Goal: Transaction & Acquisition: Purchase product/service

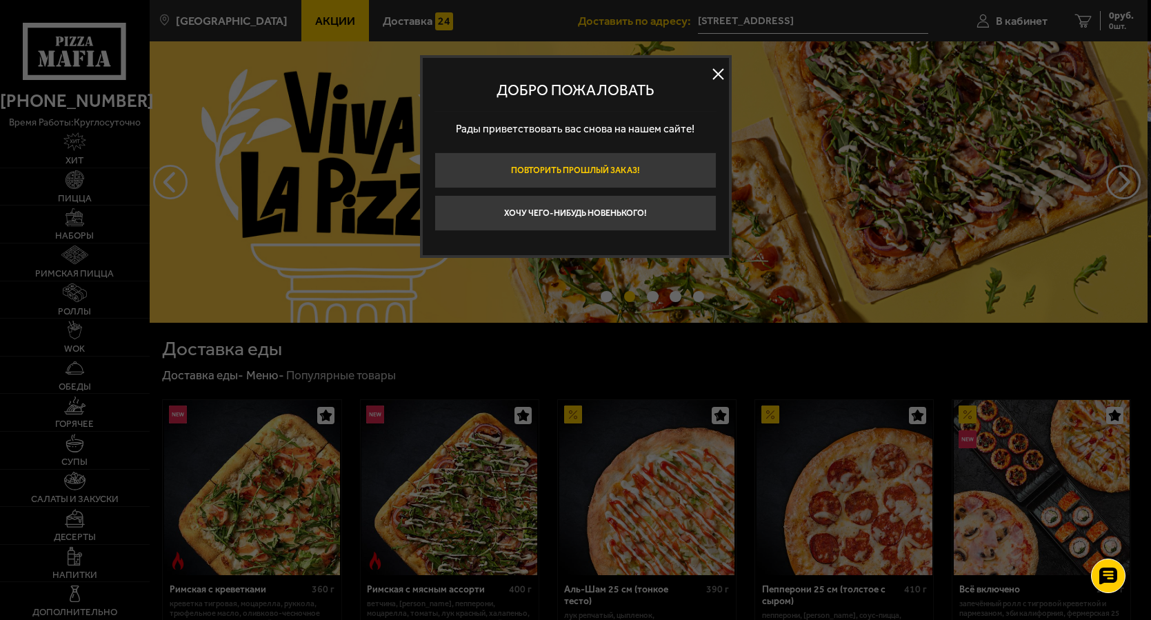
click at [640, 167] on button "Повторить прошлый заказ!" at bounding box center [576, 170] width 282 height 36
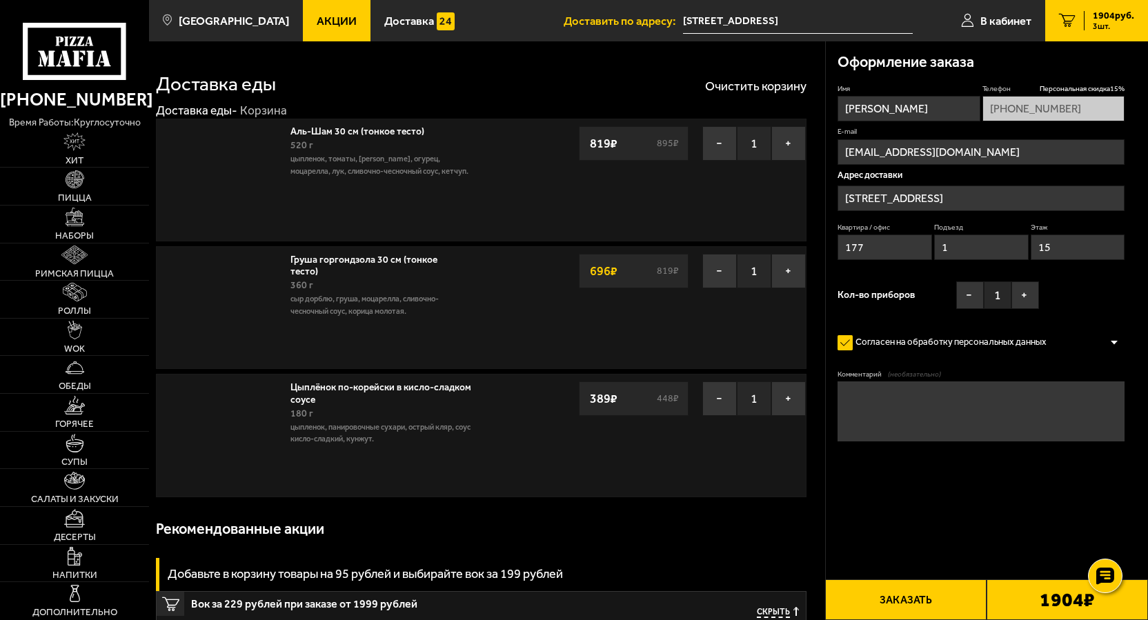
type input "проспект Кузнецова, 12к2, подъезд 1"
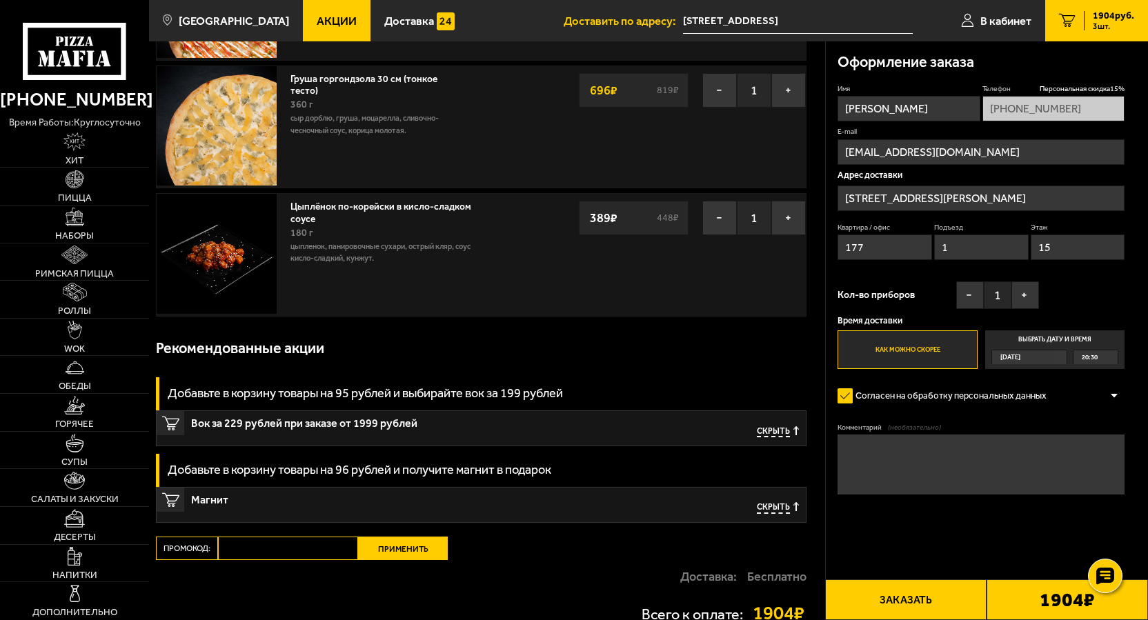
scroll to position [332, 0]
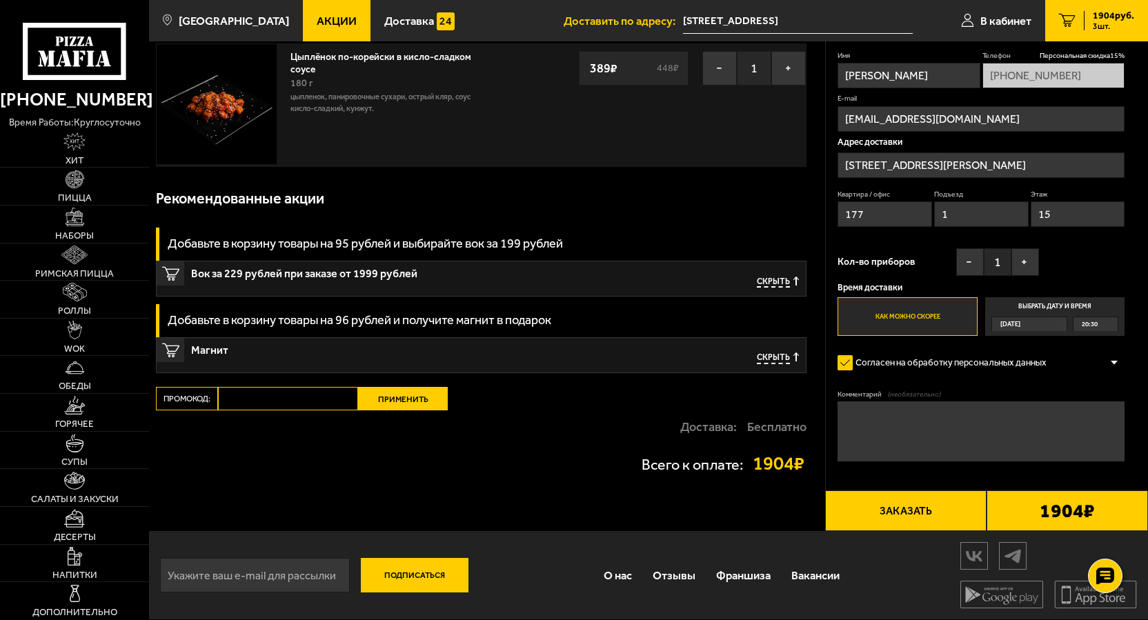
click at [764, 279] on span "Скрыть" at bounding box center [773, 283] width 33 height 12
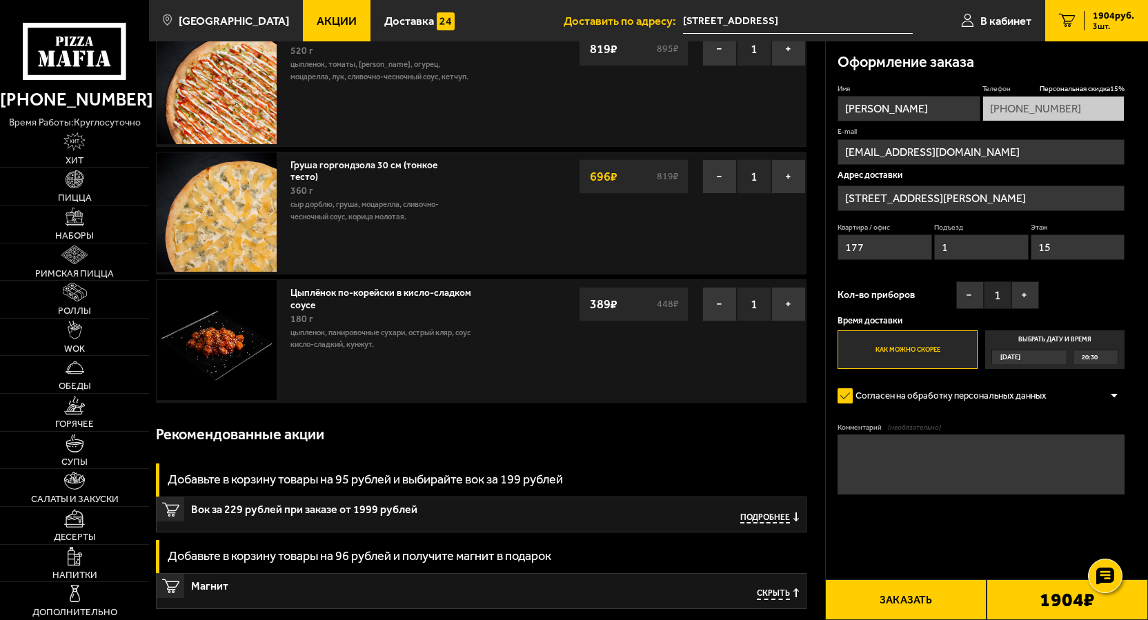
scroll to position [0, 0]
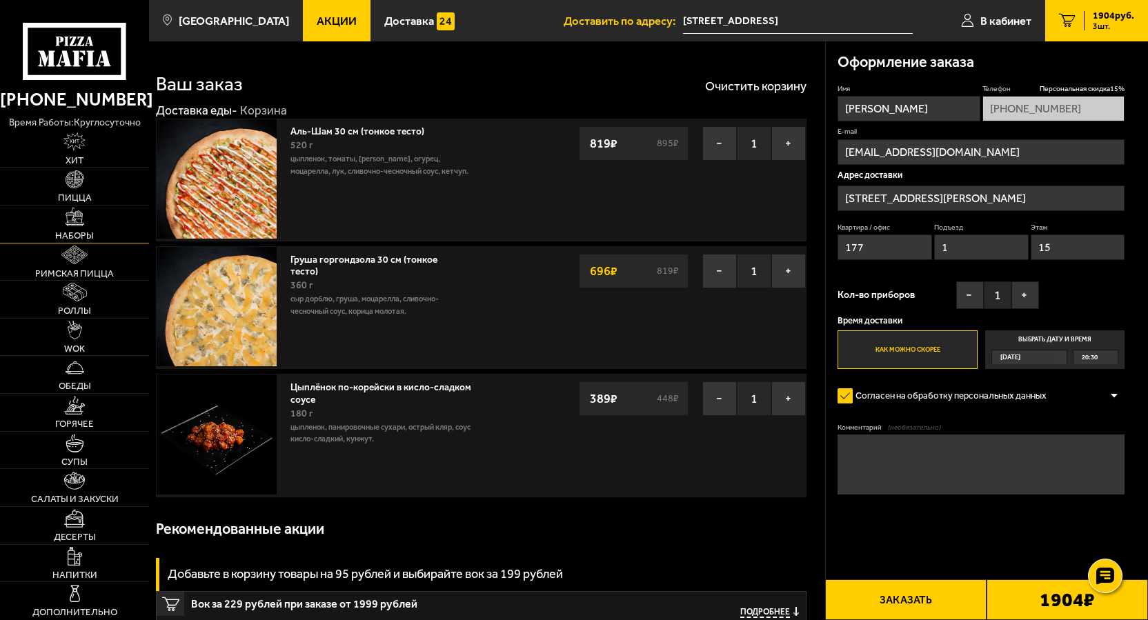
click at [72, 217] on img at bounding box center [75, 217] width 19 height 19
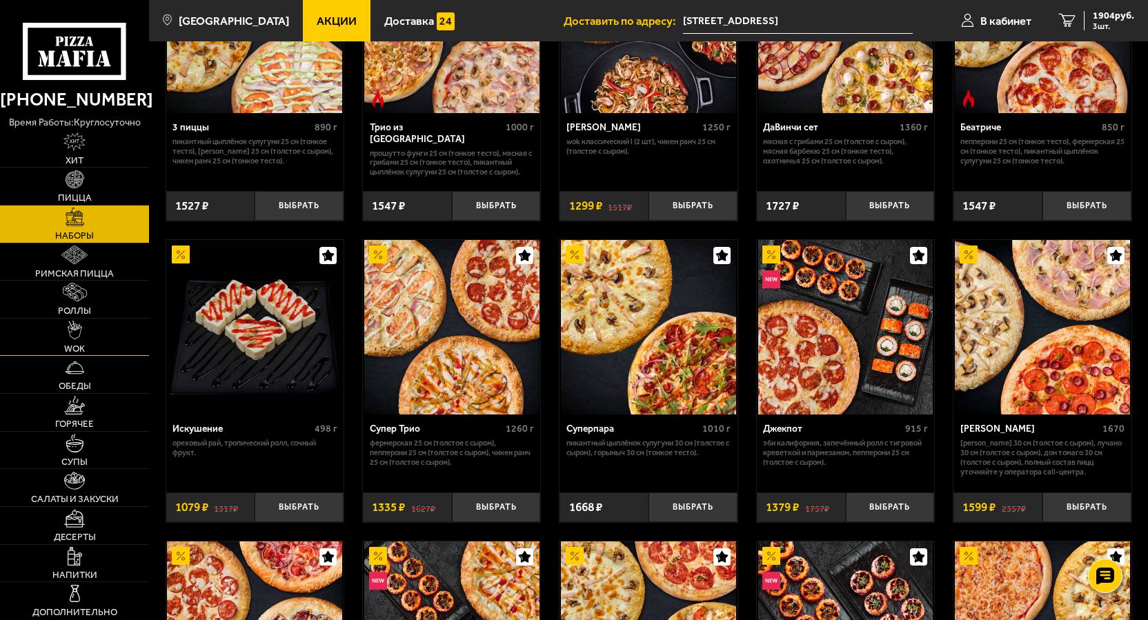
scroll to position [552, 0]
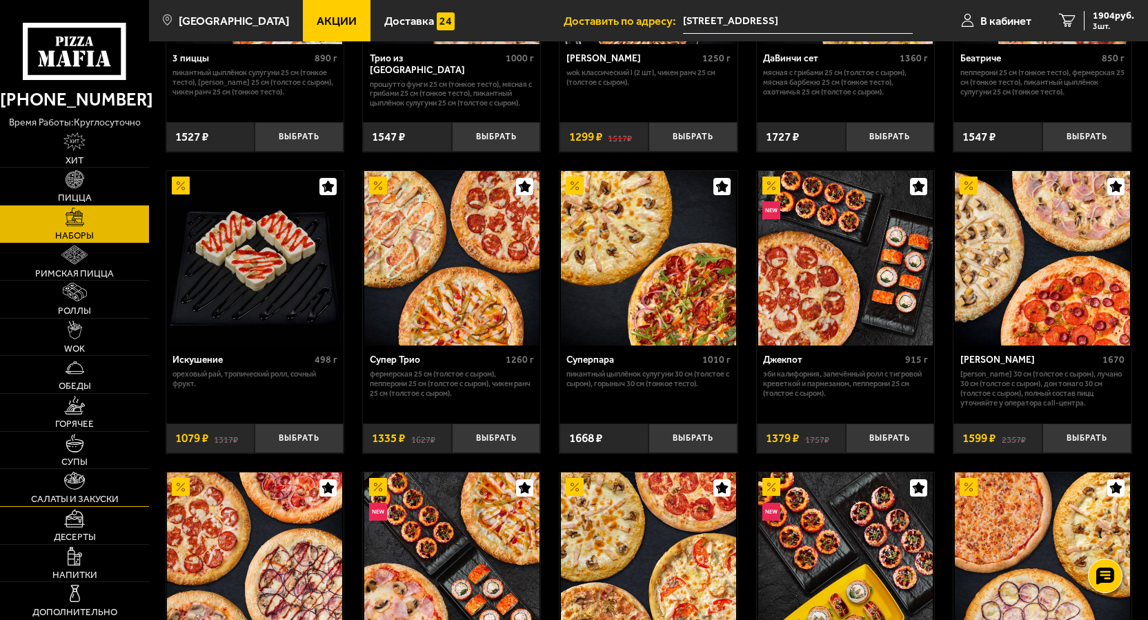
click at [76, 484] on img at bounding box center [74, 481] width 21 height 19
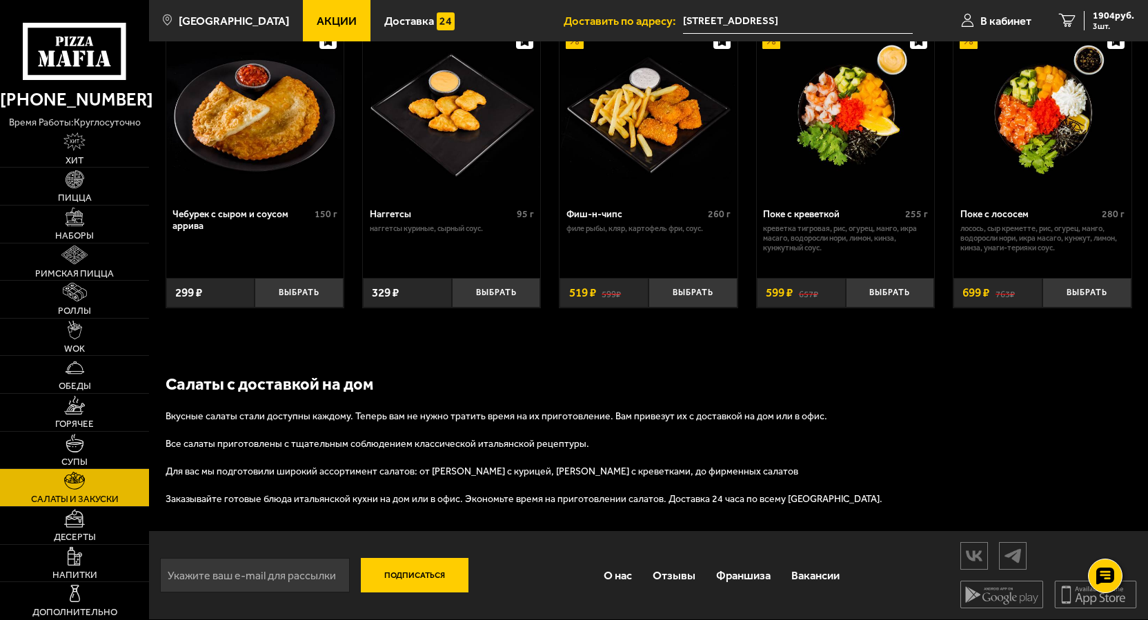
scroll to position [772, 0]
click at [97, 530] on link "Десерты" at bounding box center [74, 525] width 149 height 37
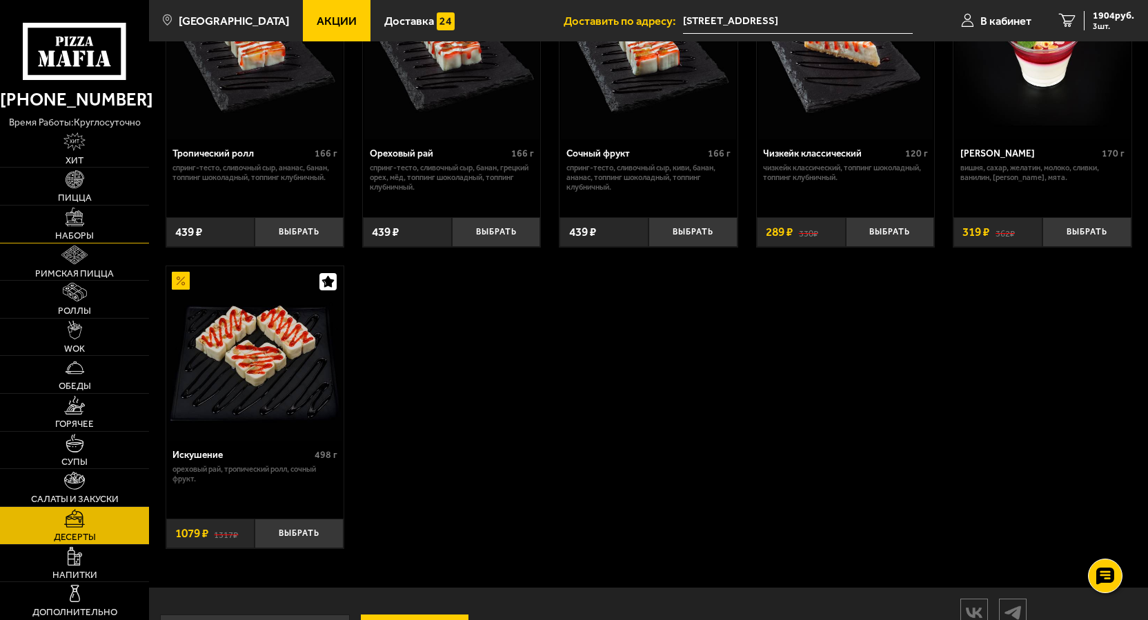
scroll to position [483, 0]
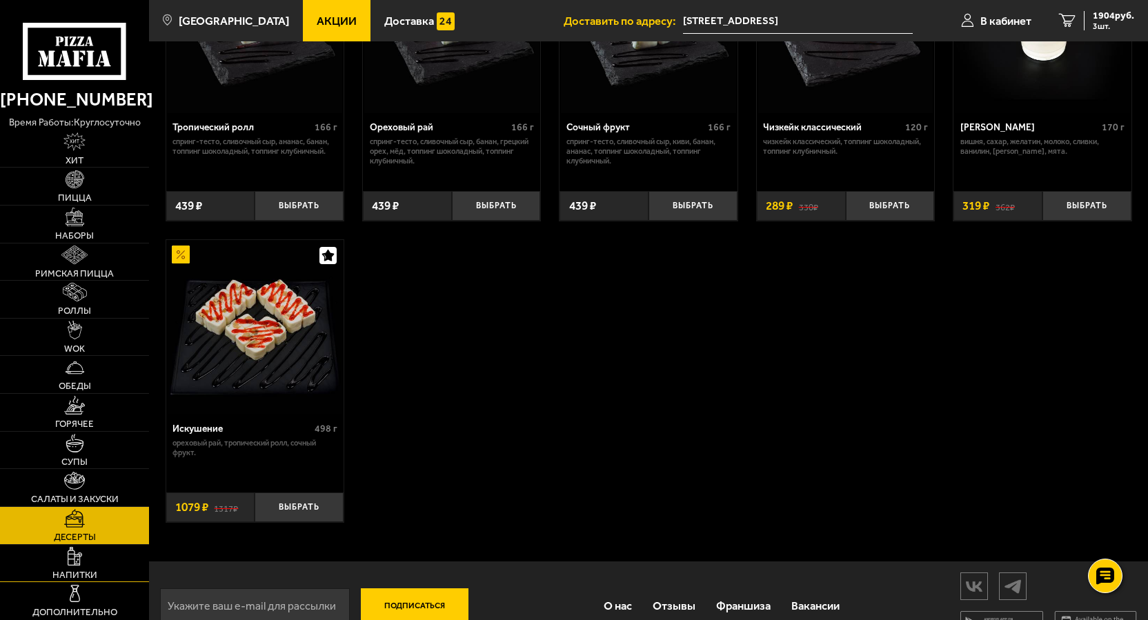
click at [72, 560] on img at bounding box center [75, 556] width 14 height 19
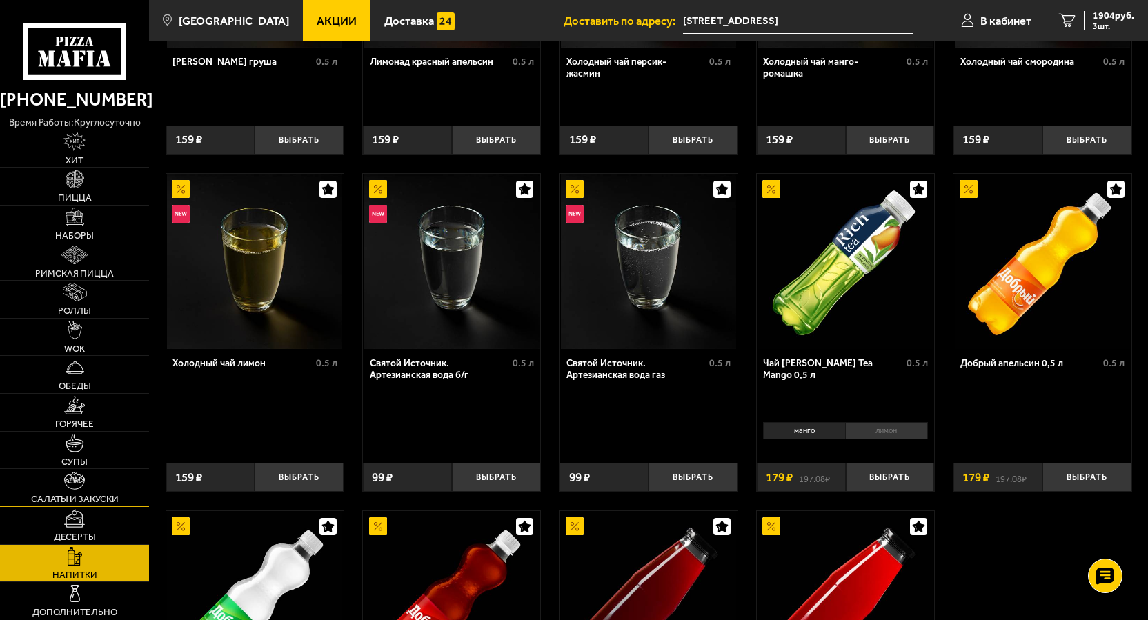
scroll to position [276, 0]
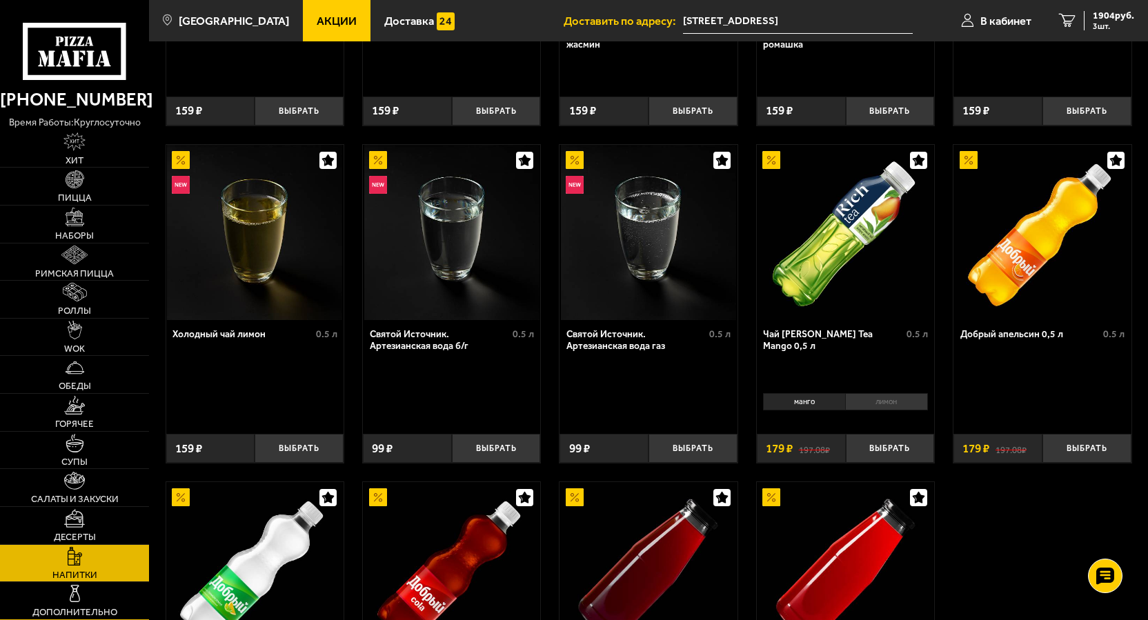
click at [72, 596] on img at bounding box center [75, 593] width 19 height 19
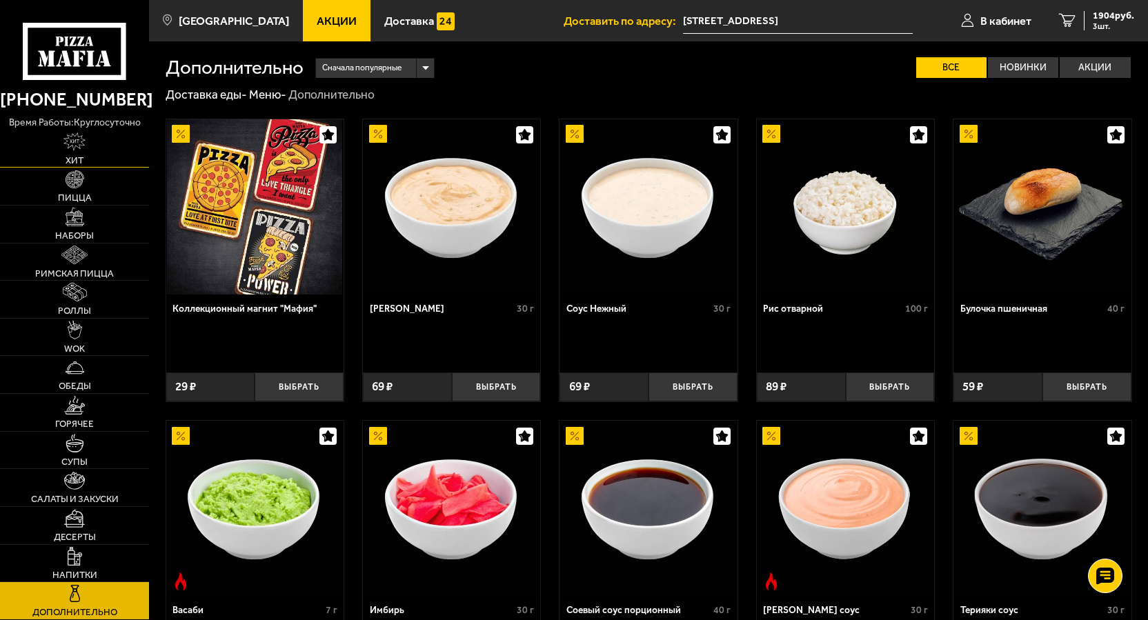
click at [81, 153] on link "Хит" at bounding box center [74, 148] width 149 height 37
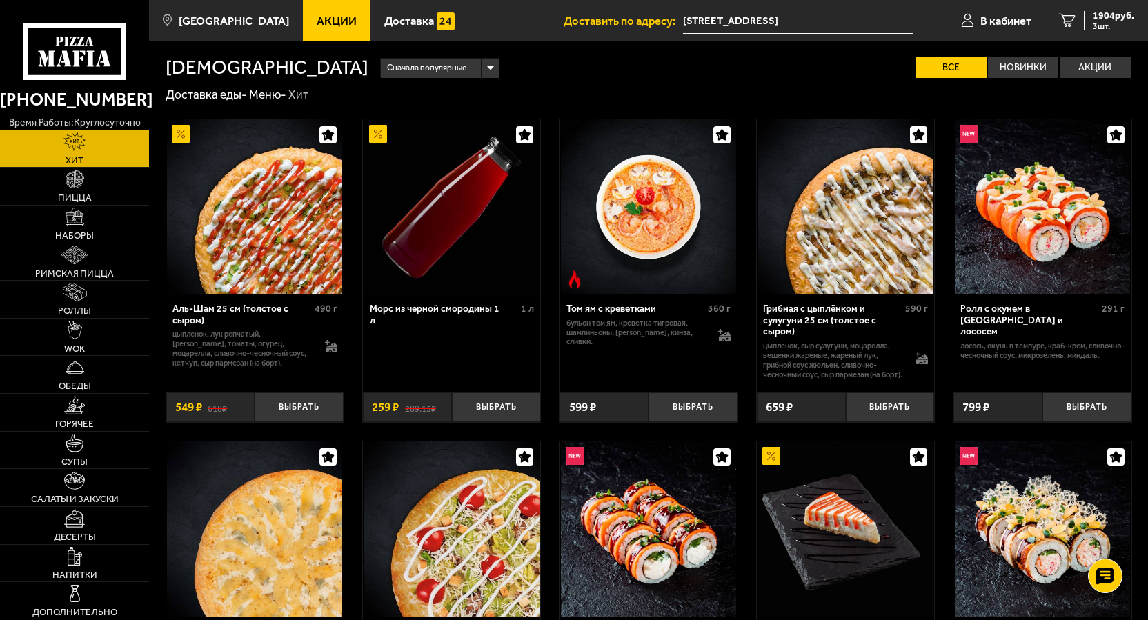
click at [381, 66] on div "Сначала популярные" at bounding box center [440, 68] width 118 height 19
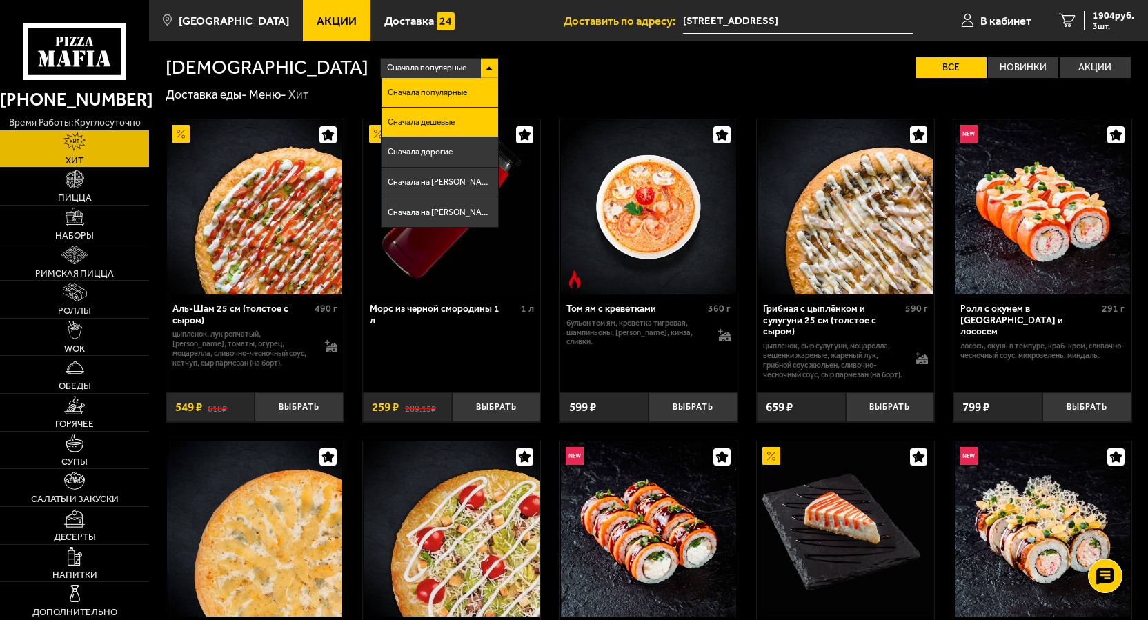
click at [381, 111] on li "Сначала дешевые" at bounding box center [439, 123] width 117 height 30
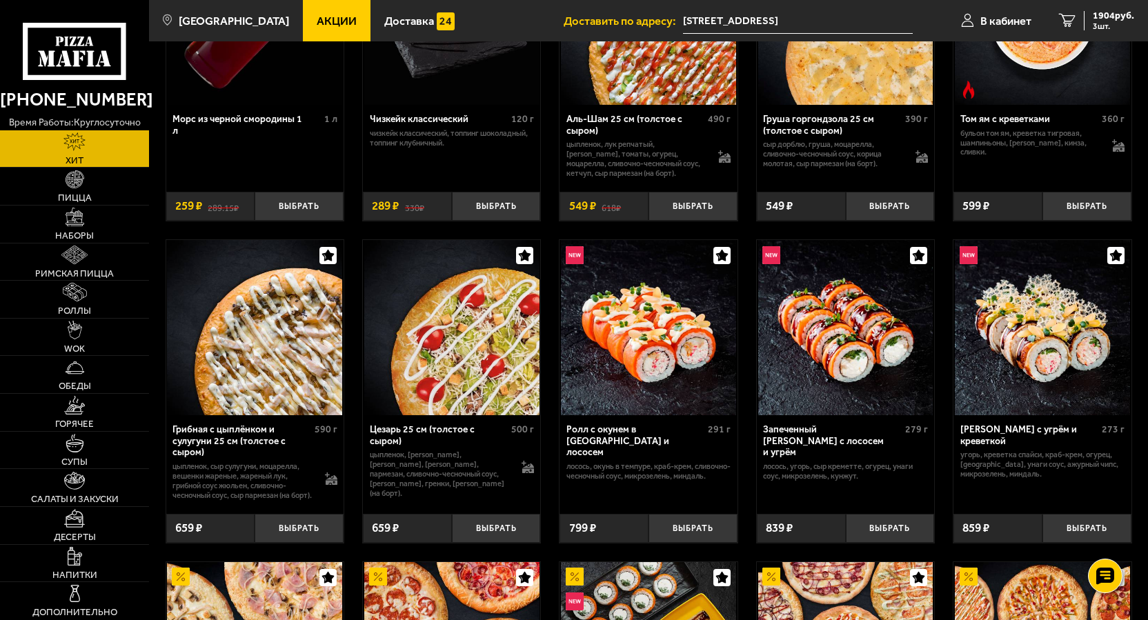
scroll to position [207, 0]
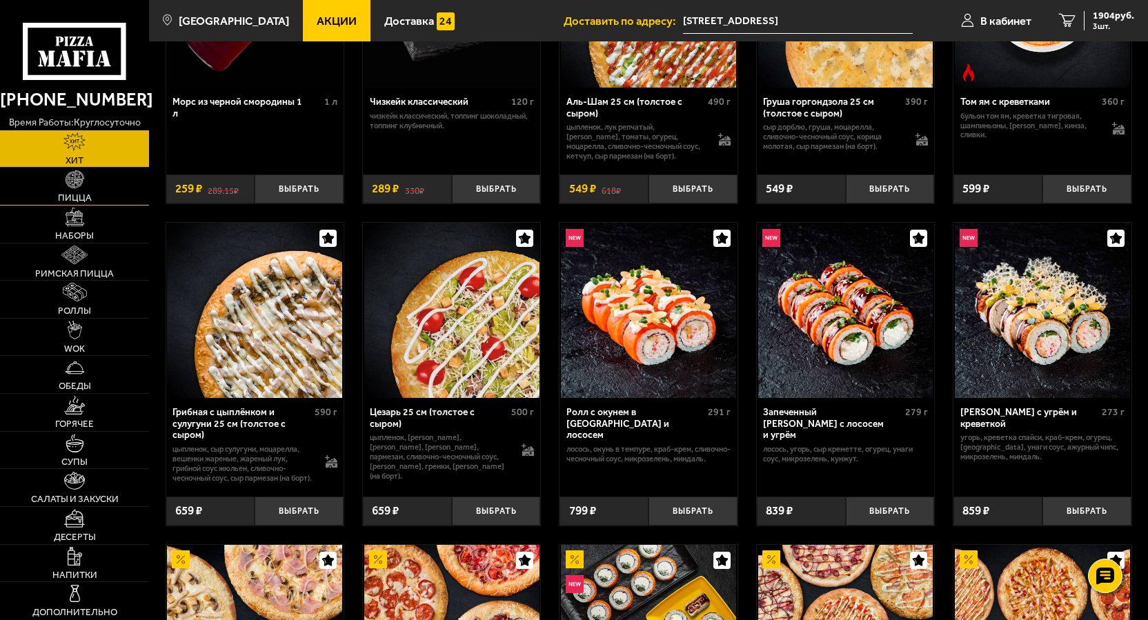
click at [55, 183] on link "Пицца" at bounding box center [74, 186] width 149 height 37
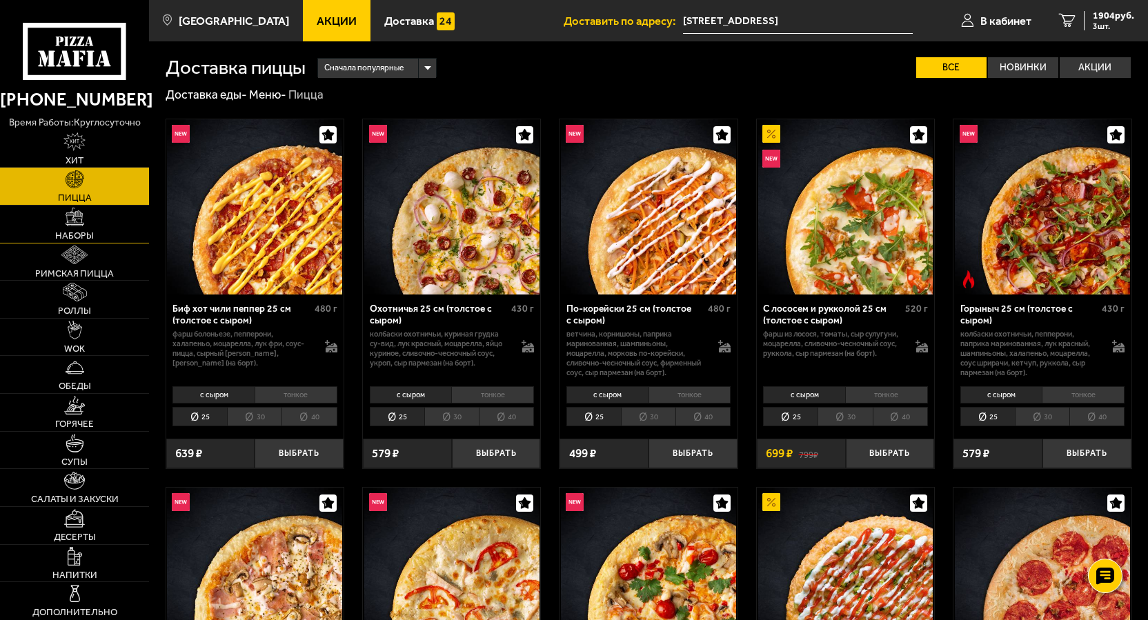
click at [80, 235] on span "Наборы" at bounding box center [74, 235] width 39 height 9
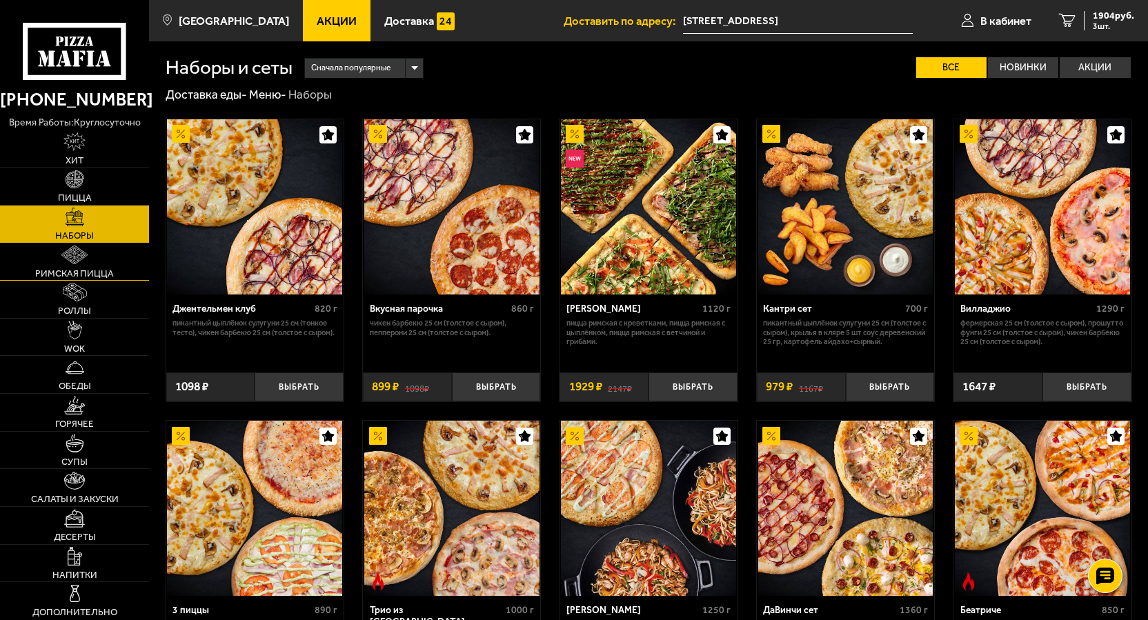
click at [89, 275] on span "Римская пицца" at bounding box center [74, 273] width 79 height 9
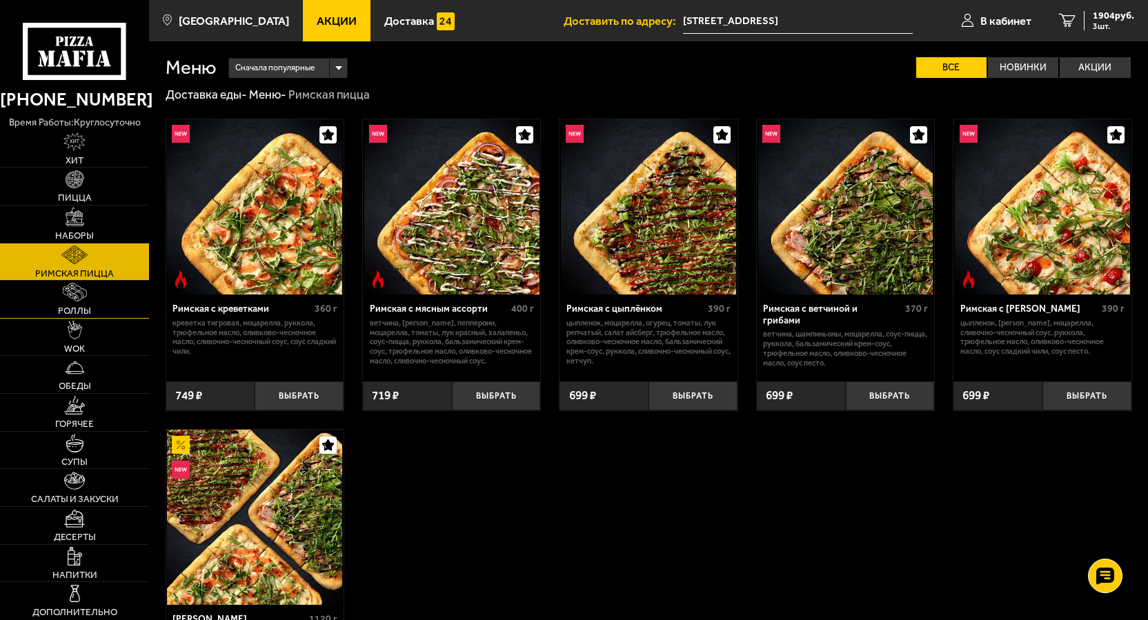
click at [89, 296] on link "Роллы" at bounding box center [74, 299] width 149 height 37
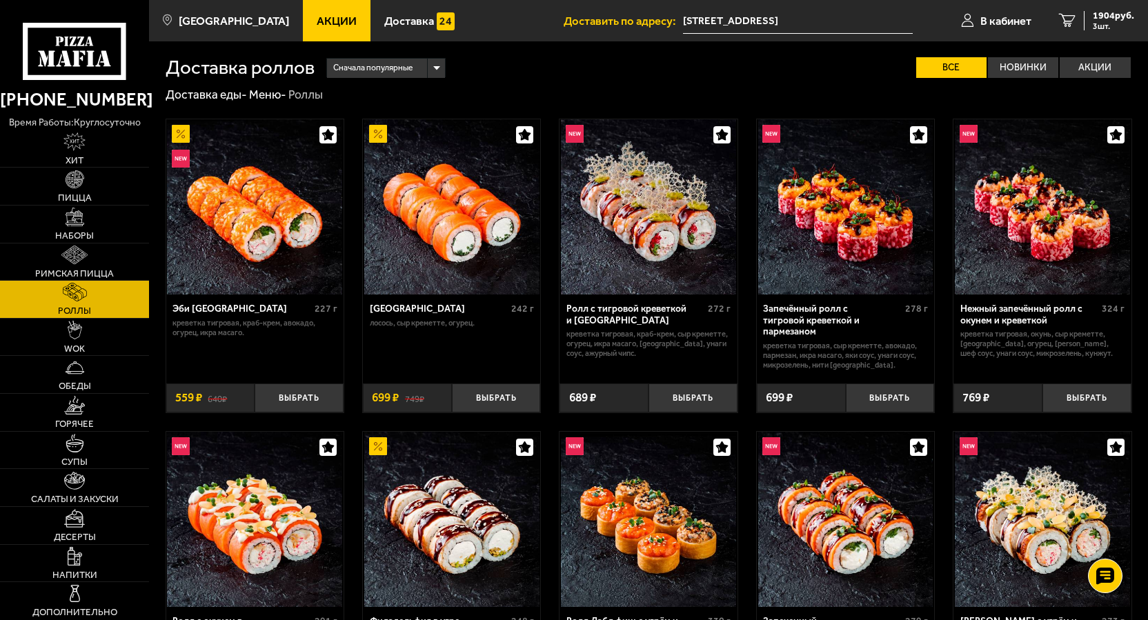
click at [386, 71] on span "Сначала популярные" at bounding box center [372, 68] width 79 height 23
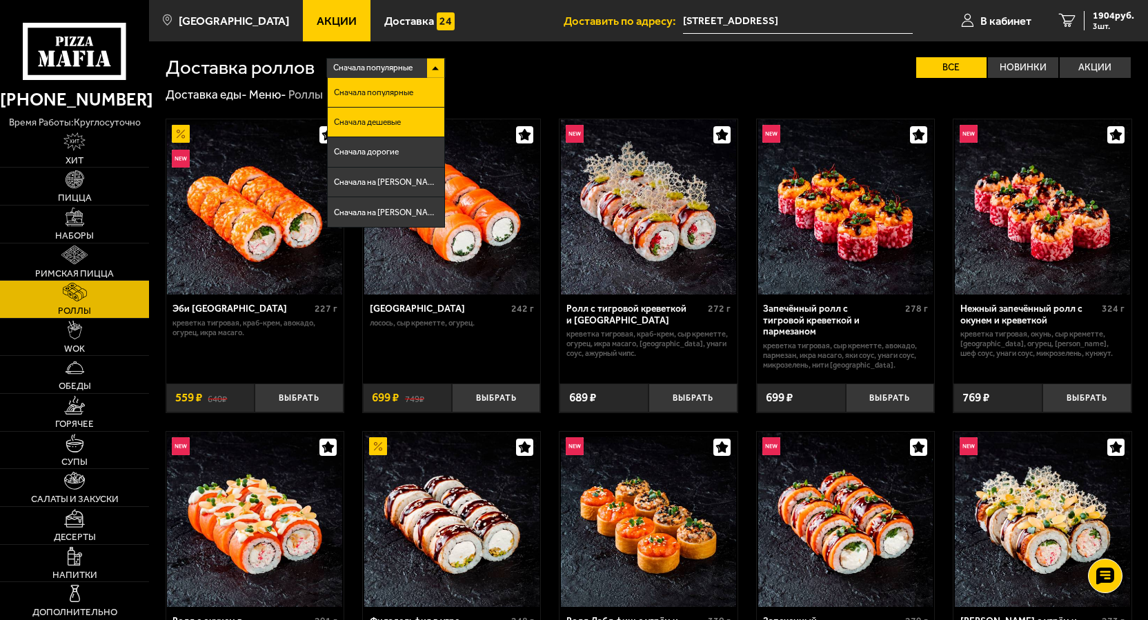
click at [397, 126] on span "Сначала дешевые" at bounding box center [367, 122] width 67 height 8
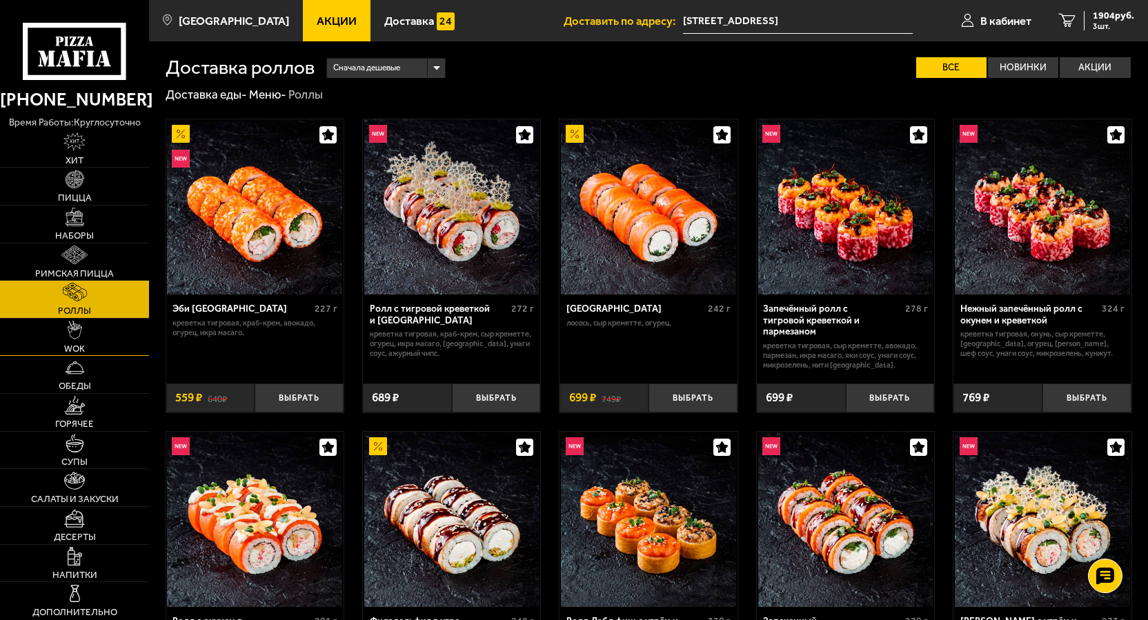
click at [77, 337] on img at bounding box center [75, 330] width 14 height 19
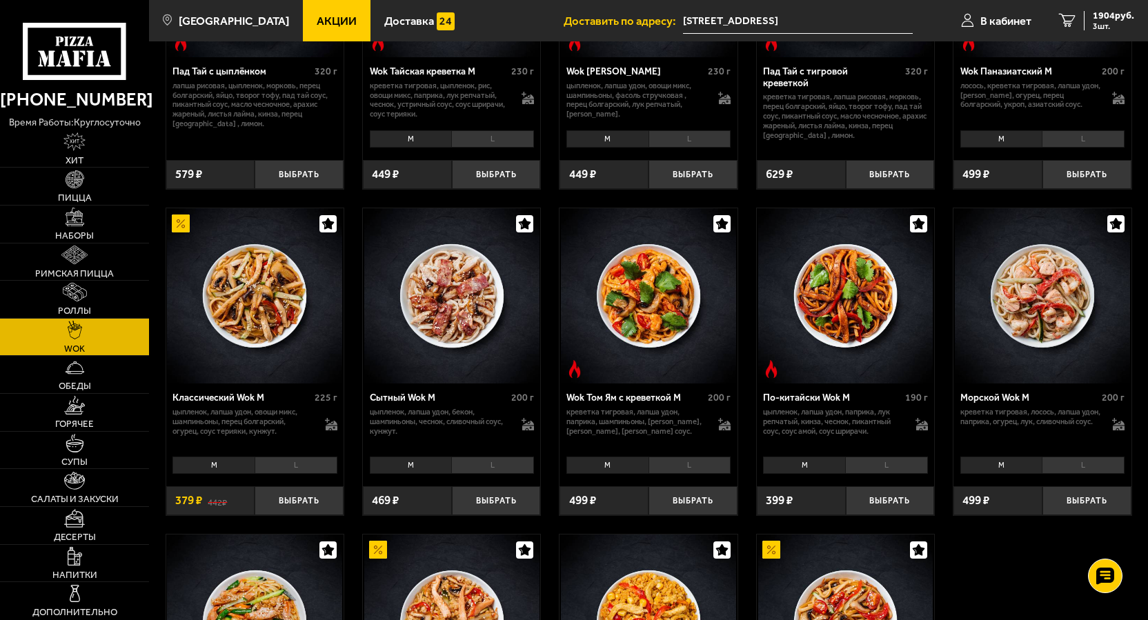
scroll to position [276, 0]
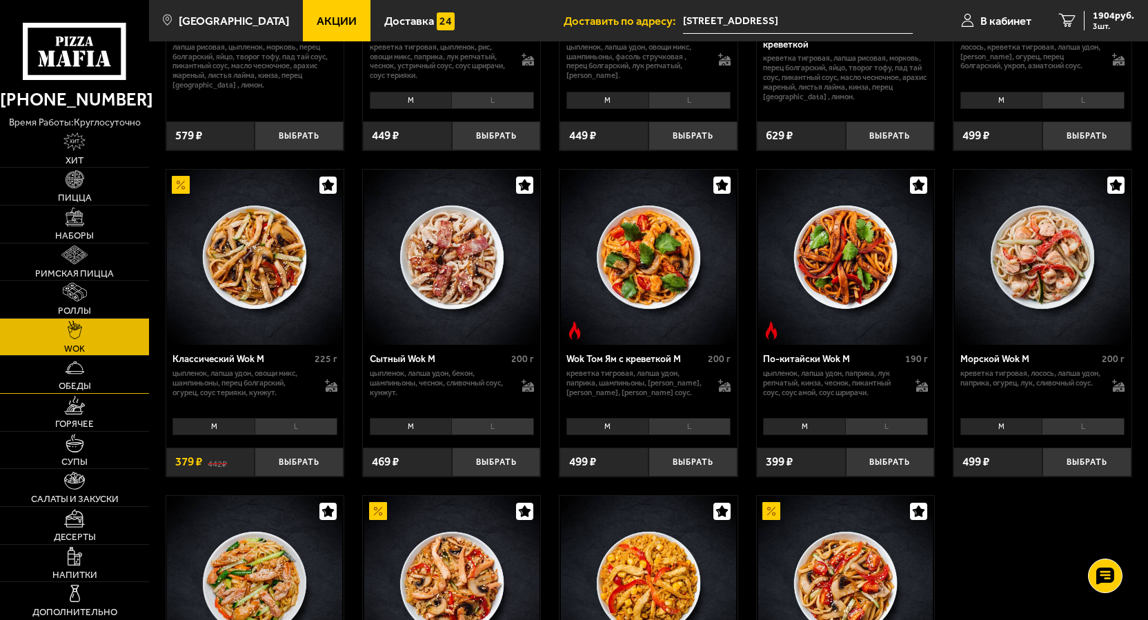
click at [89, 375] on link "Обеды" at bounding box center [74, 374] width 149 height 37
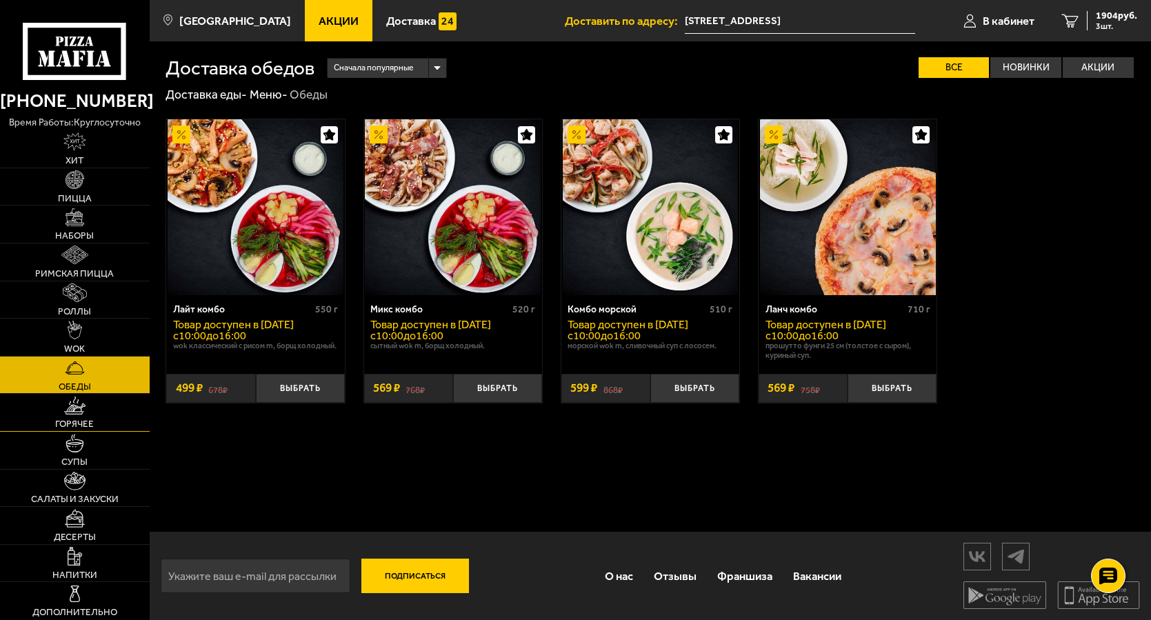
click at [71, 430] on link "Горячее" at bounding box center [75, 412] width 150 height 37
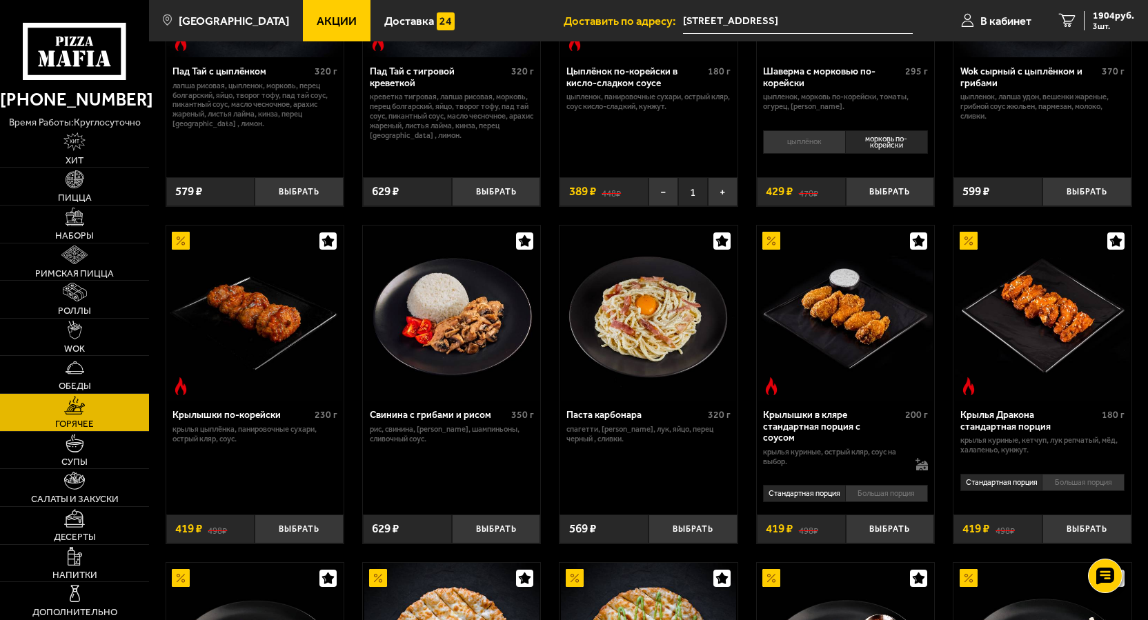
scroll to position [276, 0]
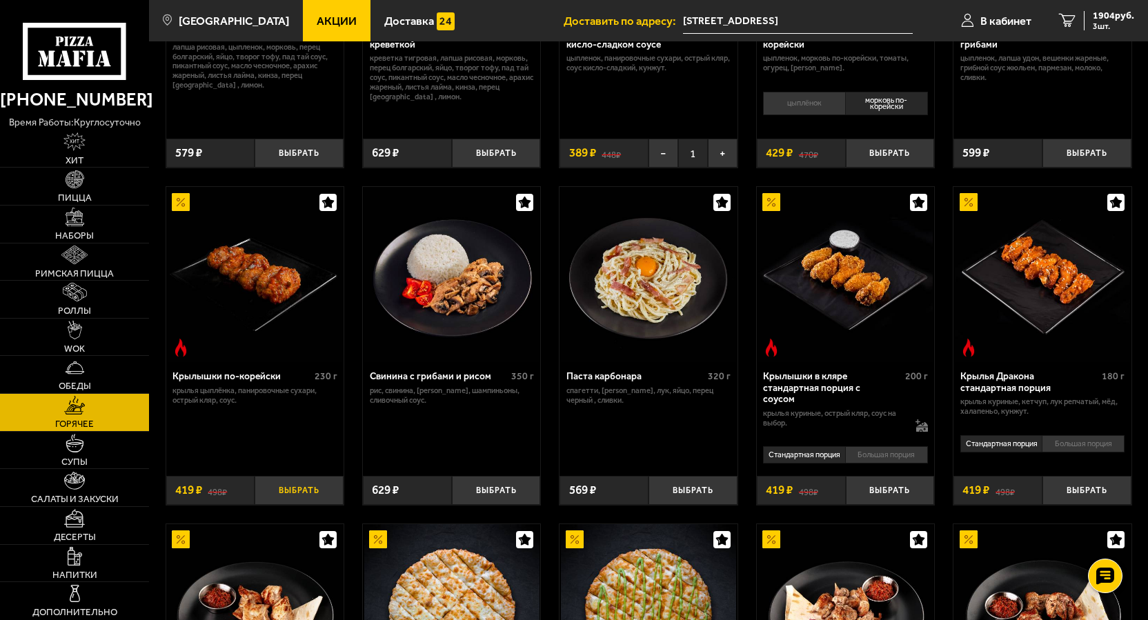
click at [316, 493] on button "Выбрать" at bounding box center [299, 490] width 89 height 29
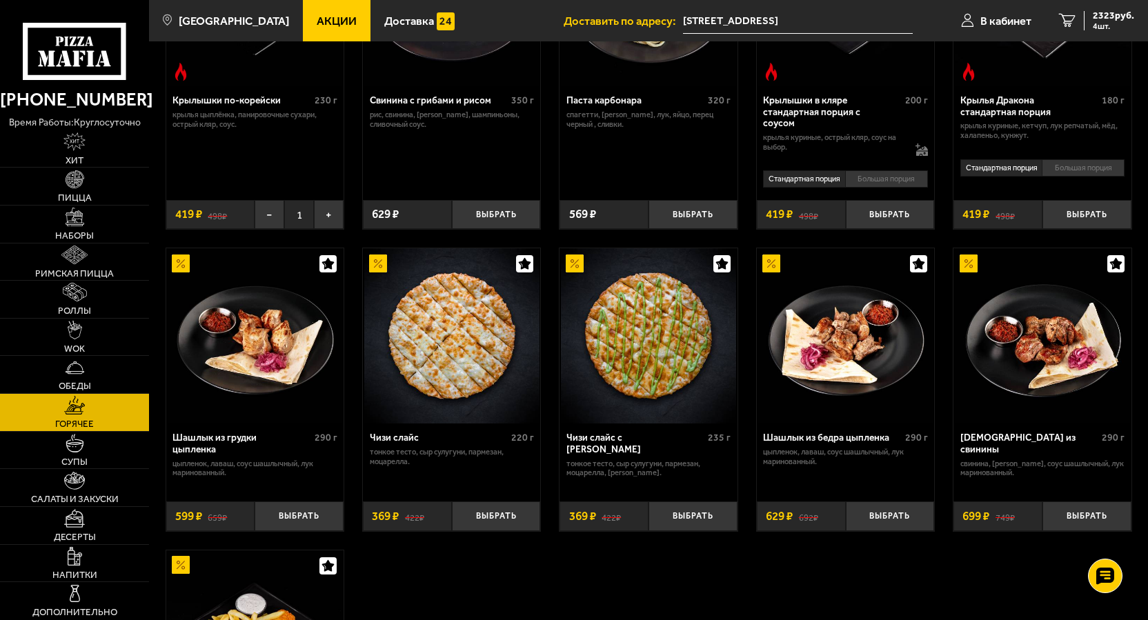
scroll to position [0, 0]
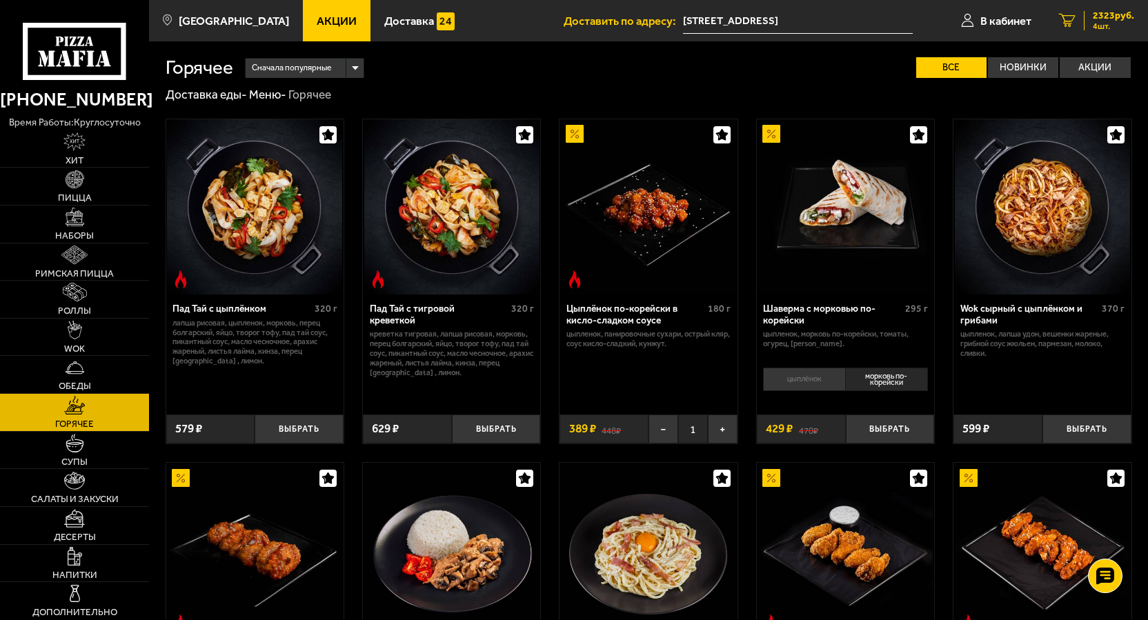
click at [1100, 18] on span "2323 руб." at bounding box center [1113, 16] width 41 height 10
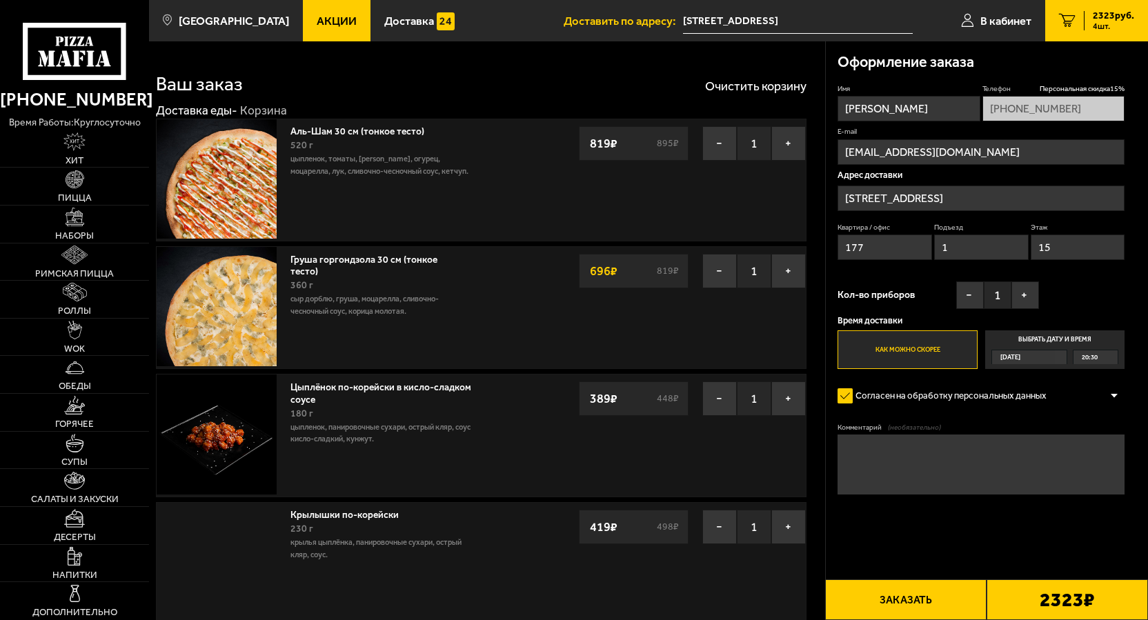
type input "проспект Кузнецова, 12к2, подъезд 1"
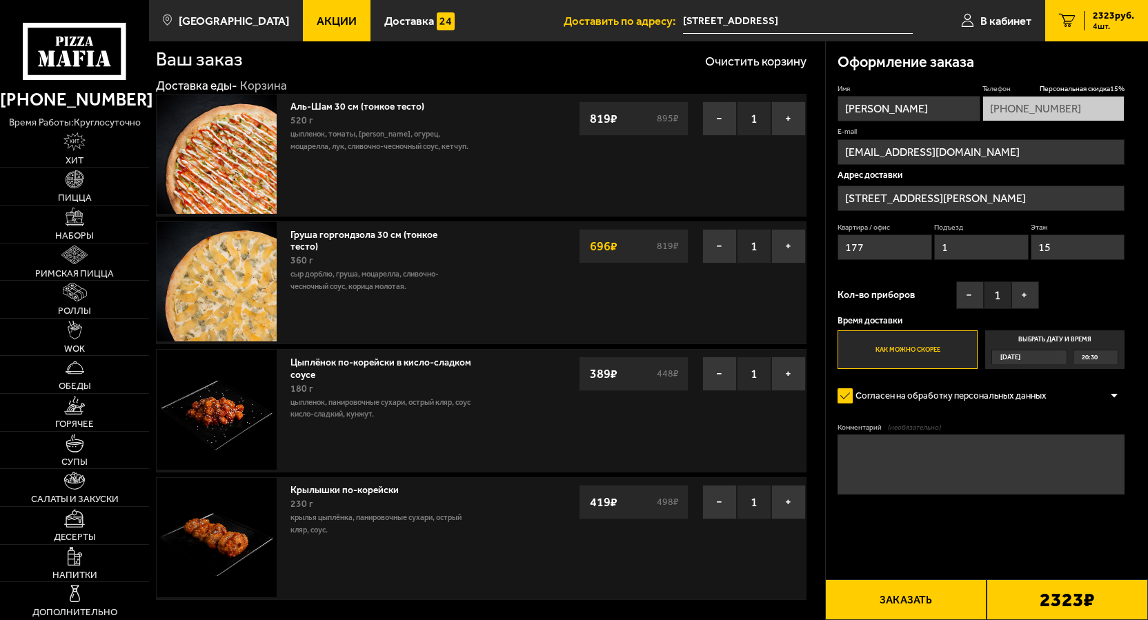
scroll to position [69, 0]
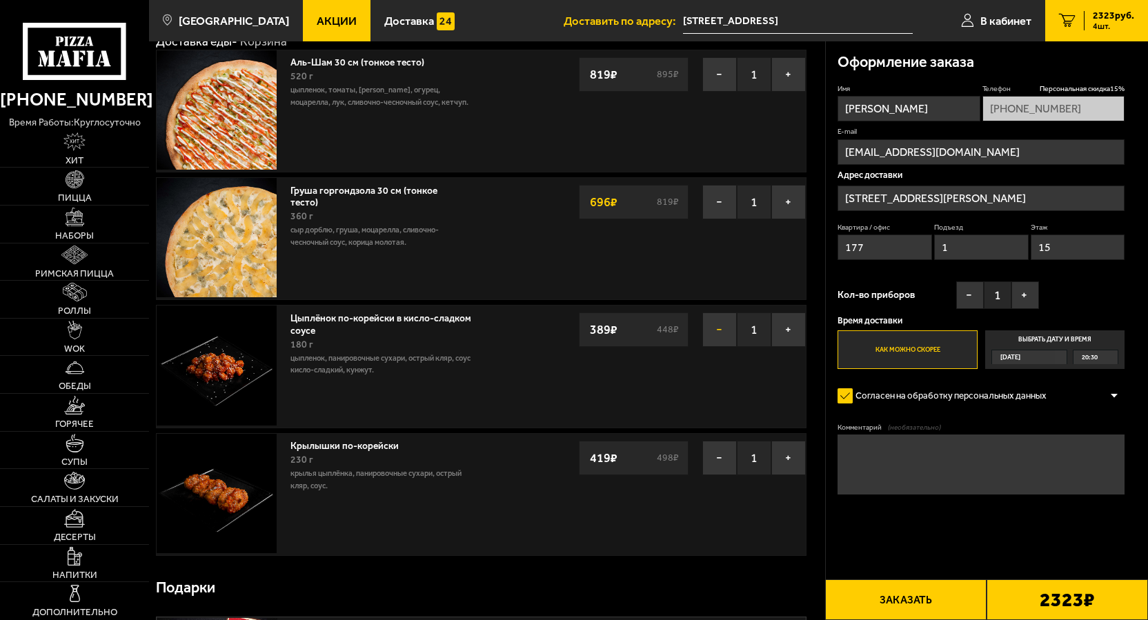
click at [719, 332] on button "−" at bounding box center [719, 329] width 34 height 34
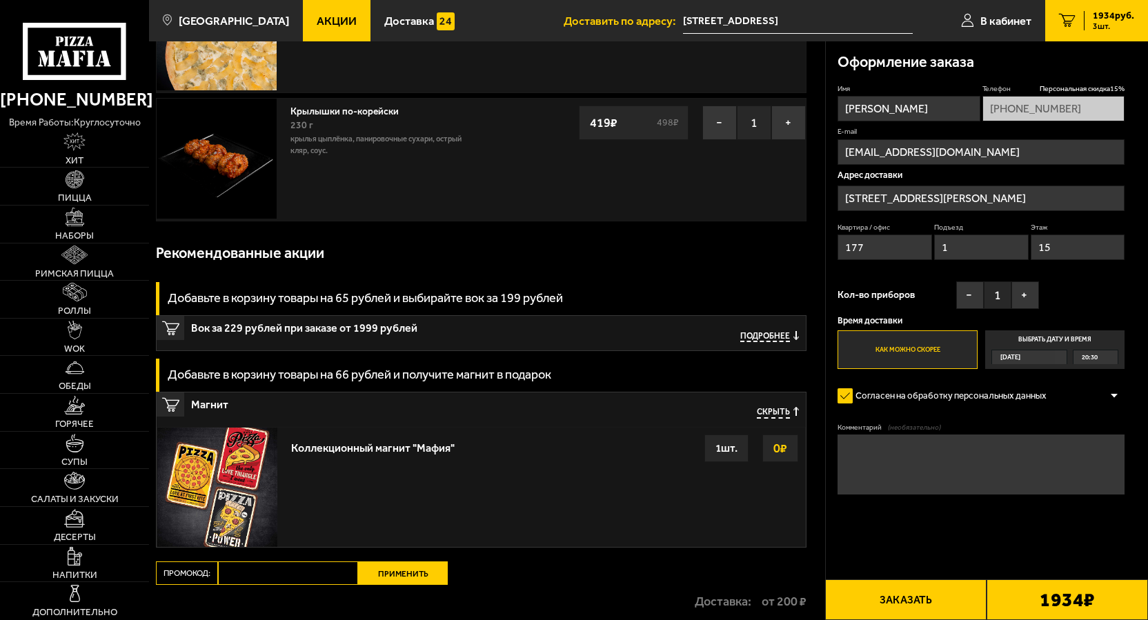
scroll to position [0, 0]
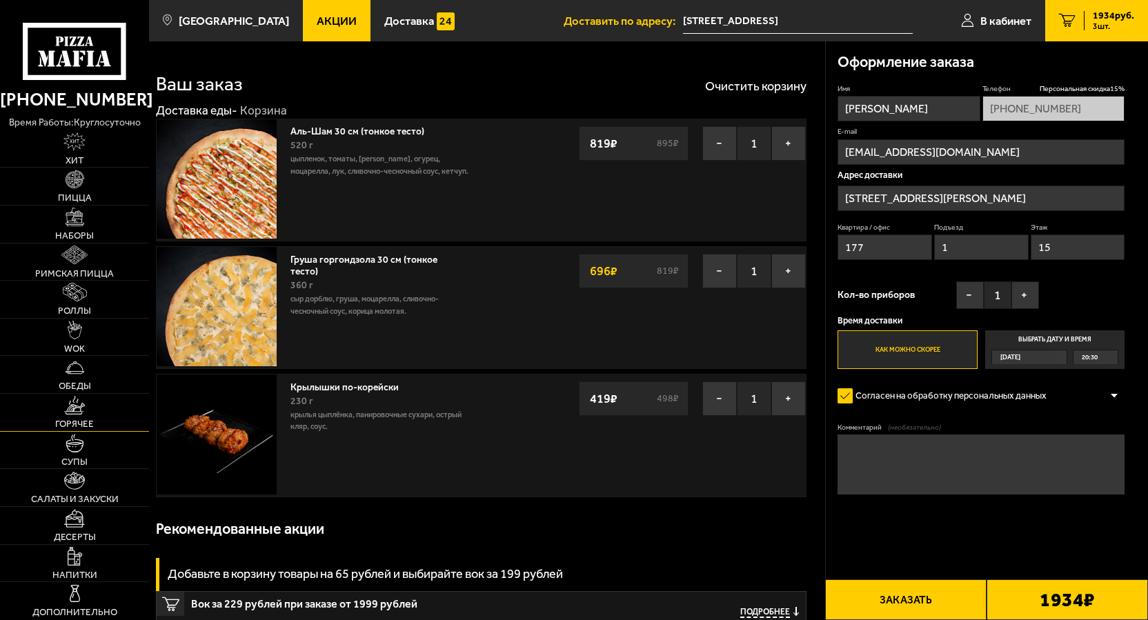
click at [85, 417] on link "Горячее" at bounding box center [74, 412] width 149 height 37
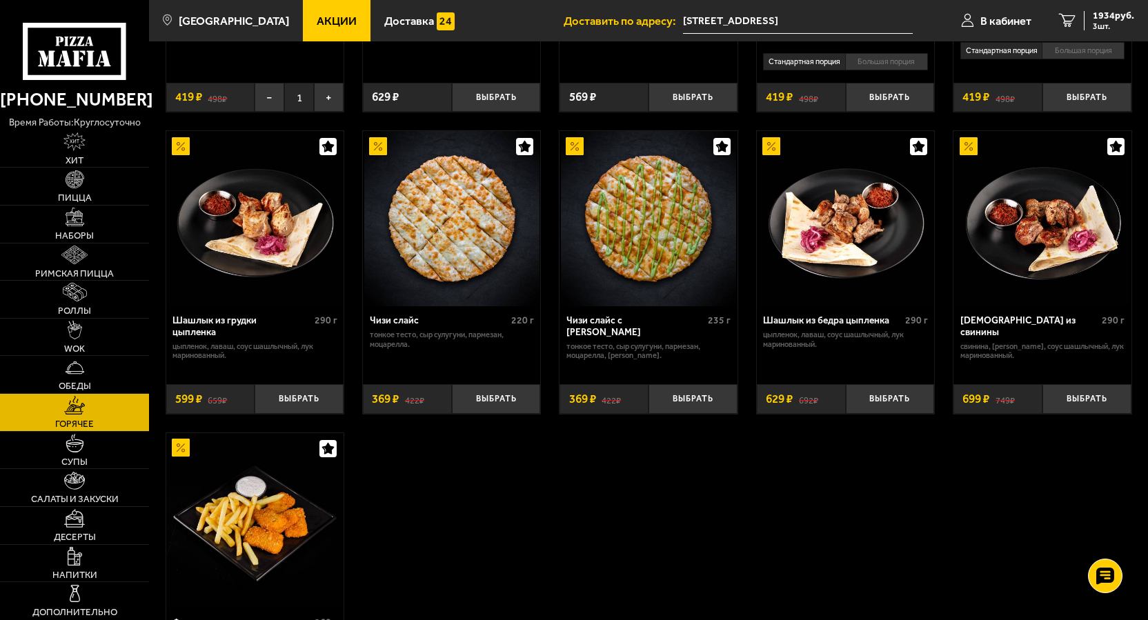
scroll to position [690, 0]
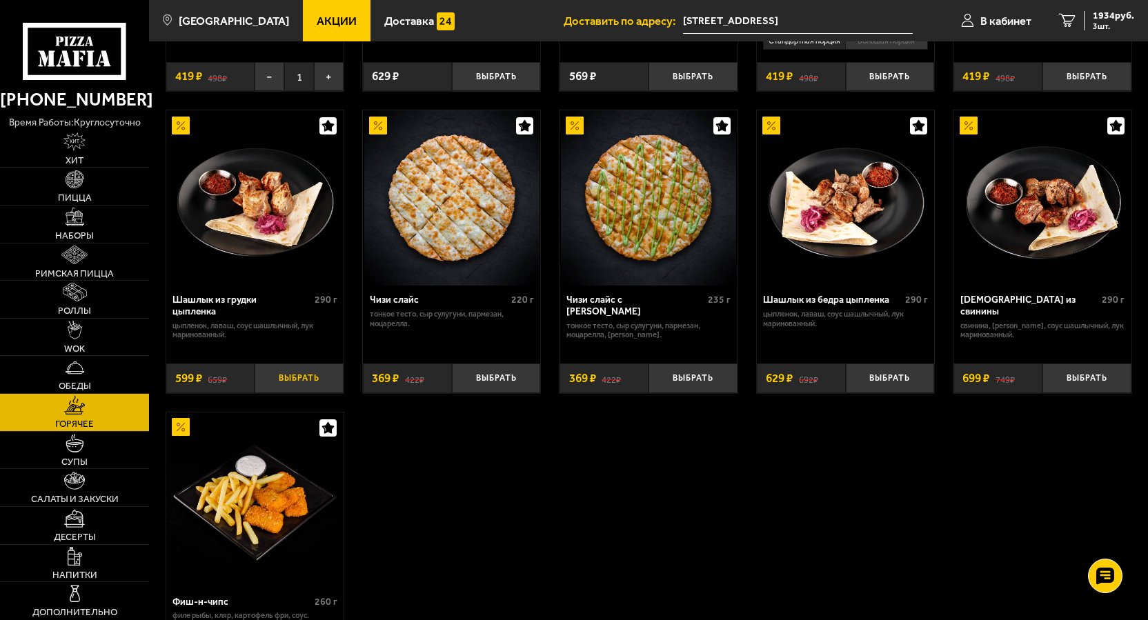
click at [307, 379] on button "Выбрать" at bounding box center [299, 378] width 89 height 29
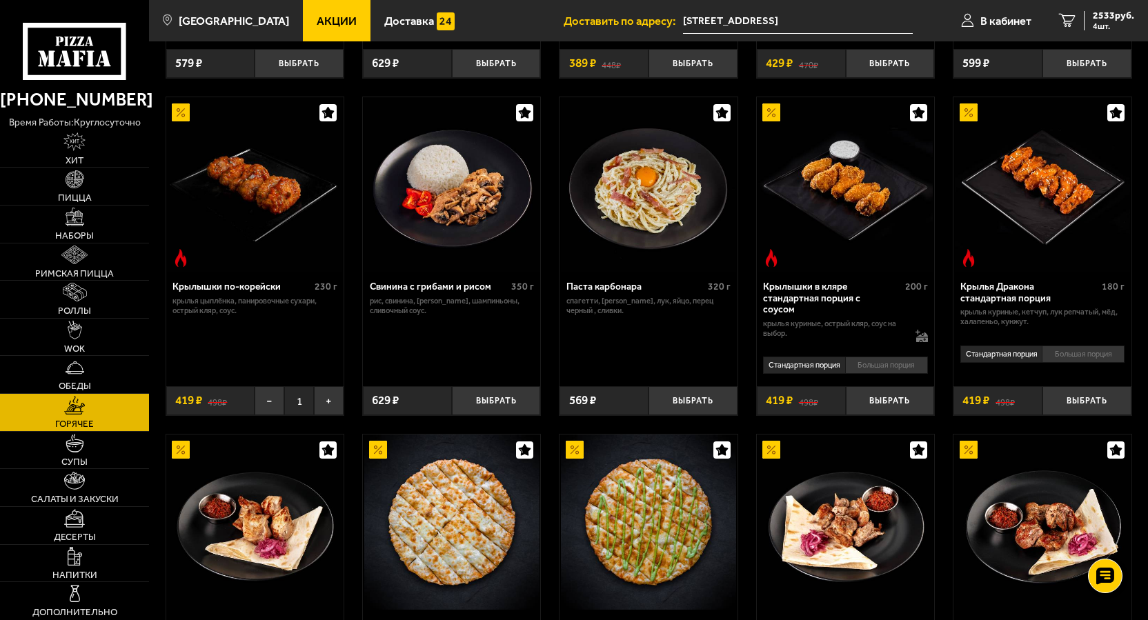
scroll to position [0, 0]
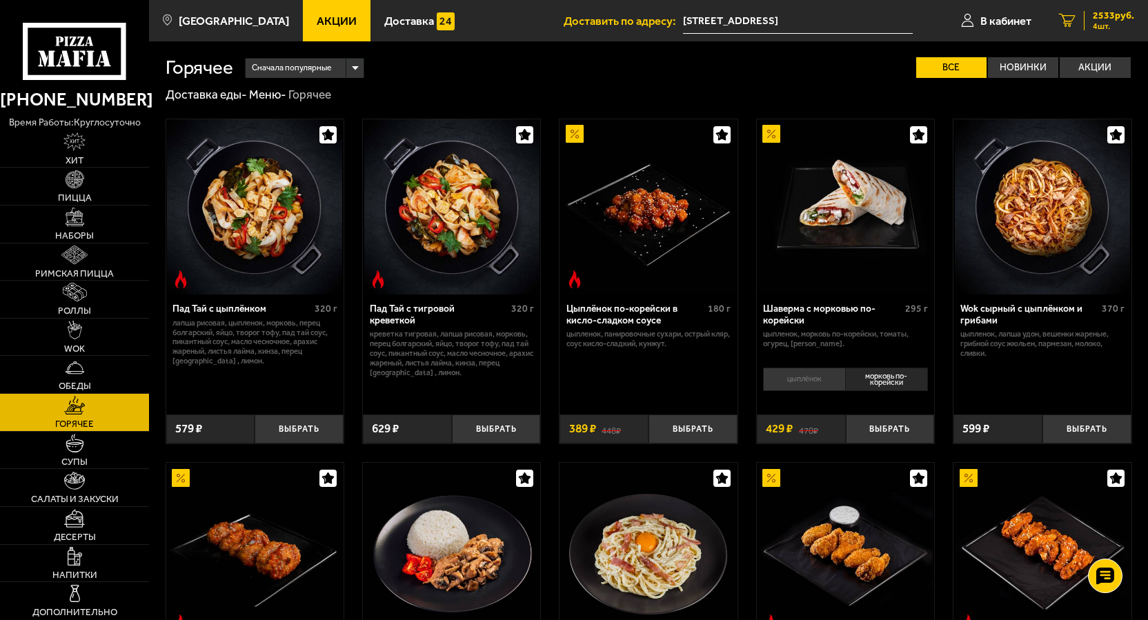
click at [1110, 20] on span "2533 руб." at bounding box center [1113, 16] width 41 height 10
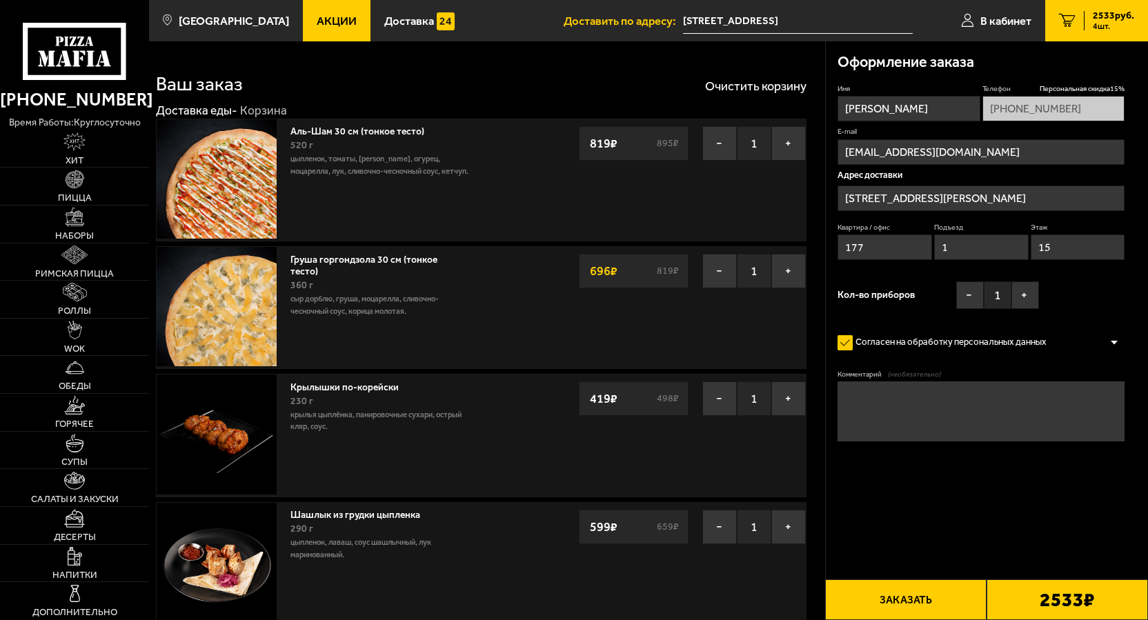
scroll to position [138, 0]
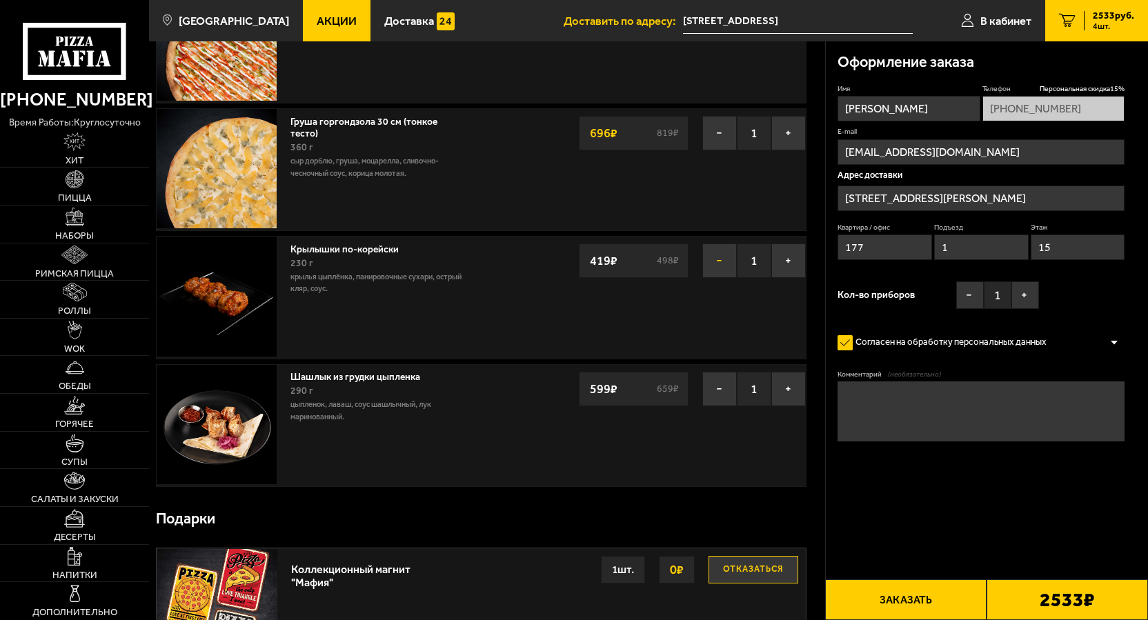
click at [717, 262] on button "−" at bounding box center [719, 261] width 34 height 34
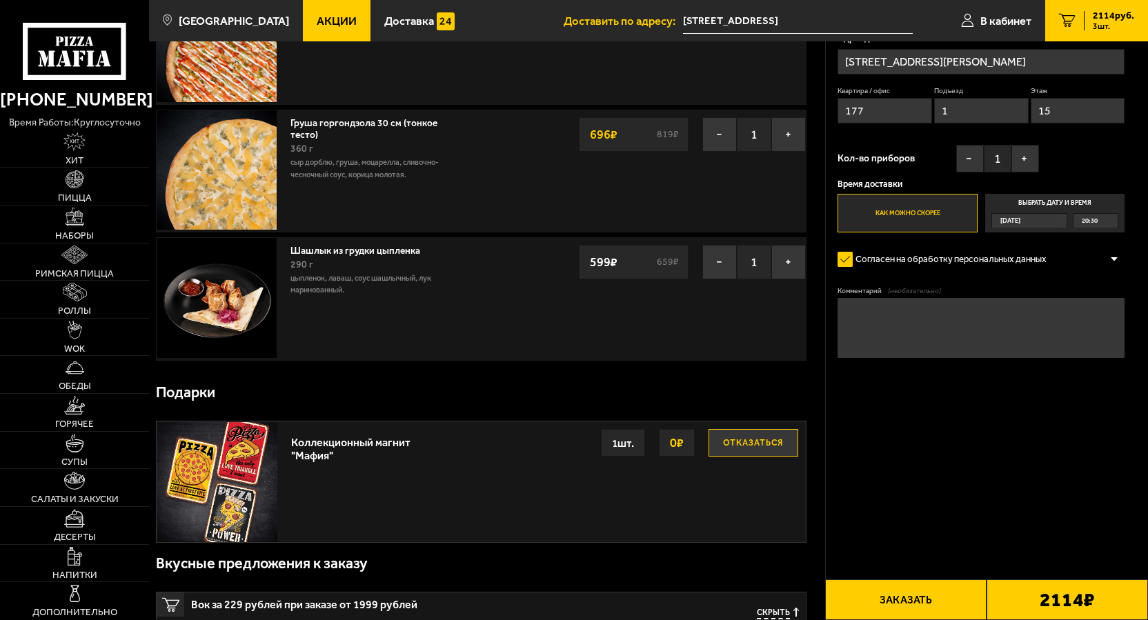
scroll to position [0, 0]
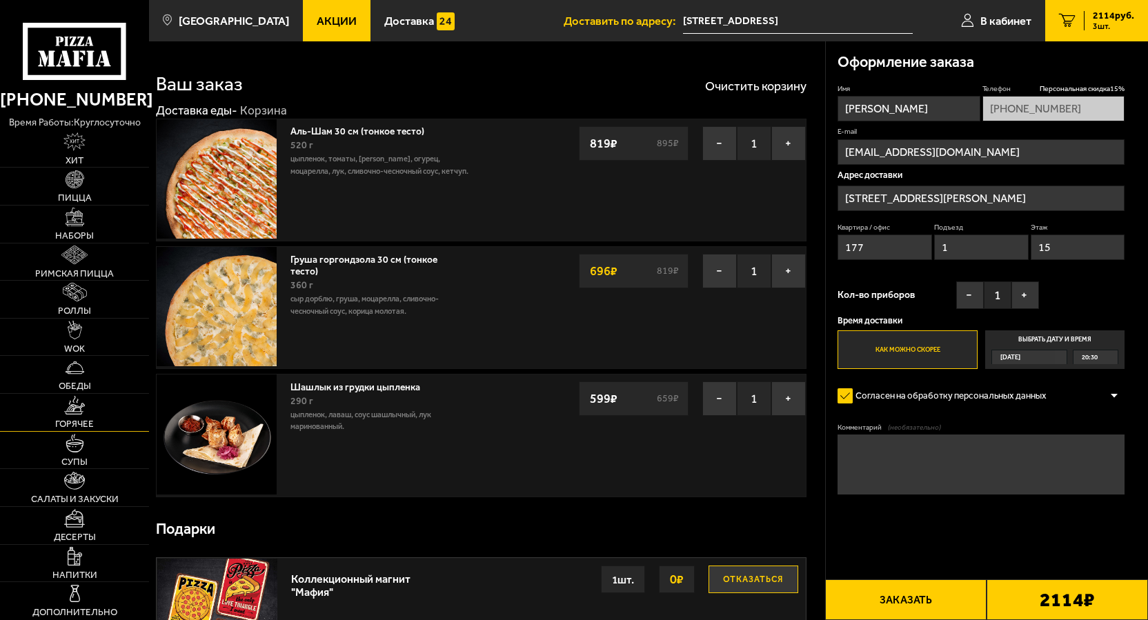
click at [86, 429] on link "Горячее" at bounding box center [74, 412] width 149 height 37
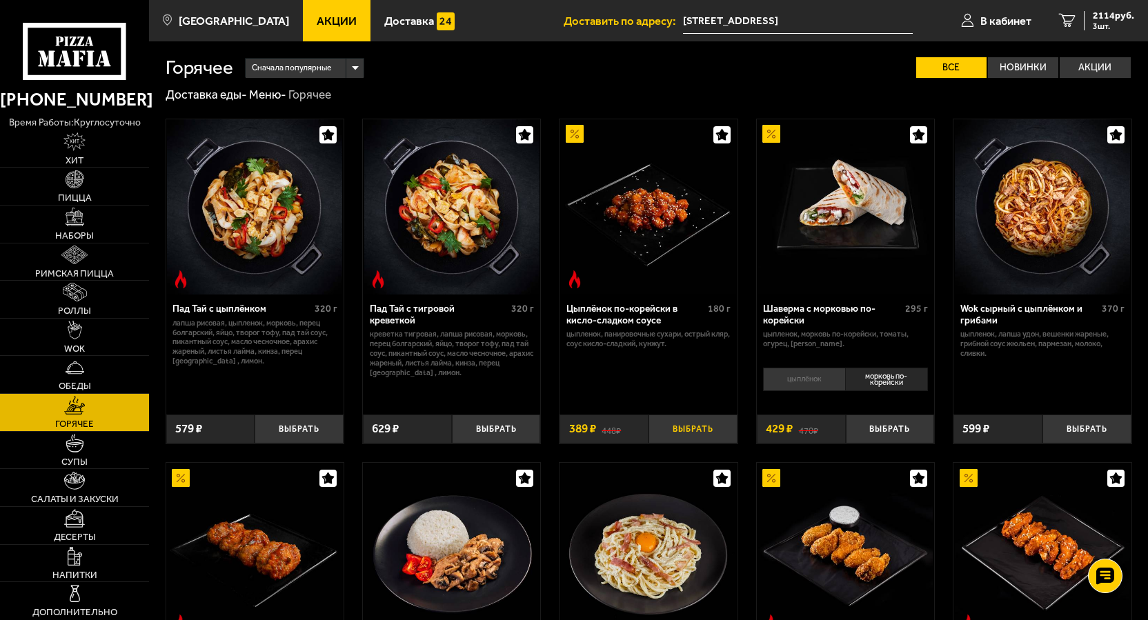
click at [704, 433] on button "Выбрать" at bounding box center [692, 429] width 89 height 29
click at [1109, 12] on span "2503 руб." at bounding box center [1113, 16] width 41 height 10
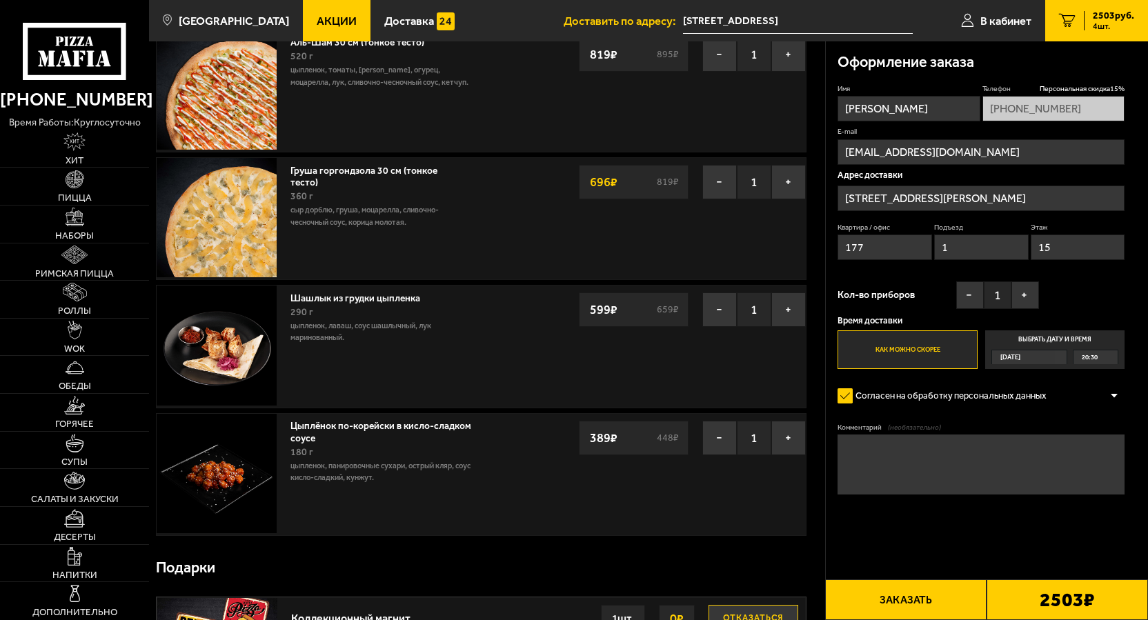
scroll to position [207, 0]
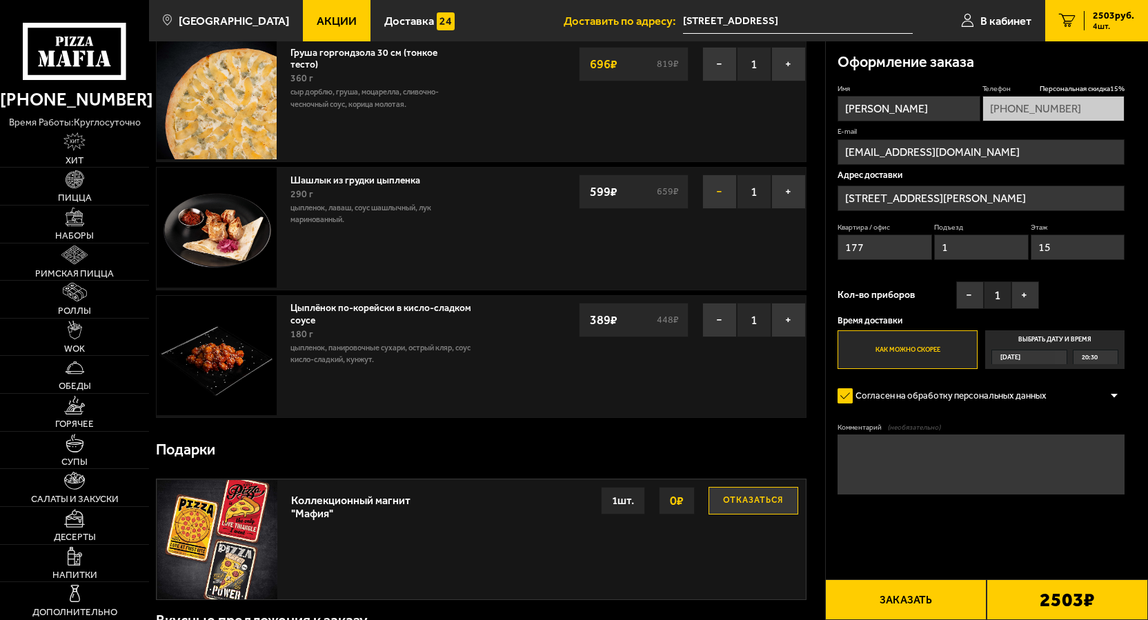
click at [715, 186] on button "−" at bounding box center [719, 192] width 34 height 34
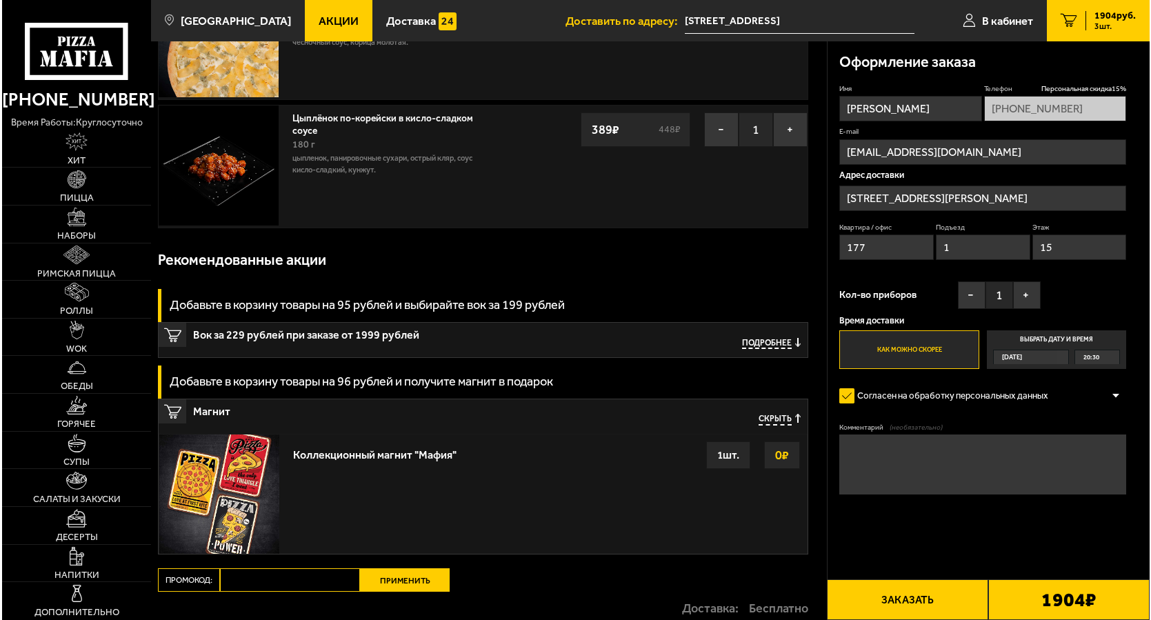
scroll to position [345, 0]
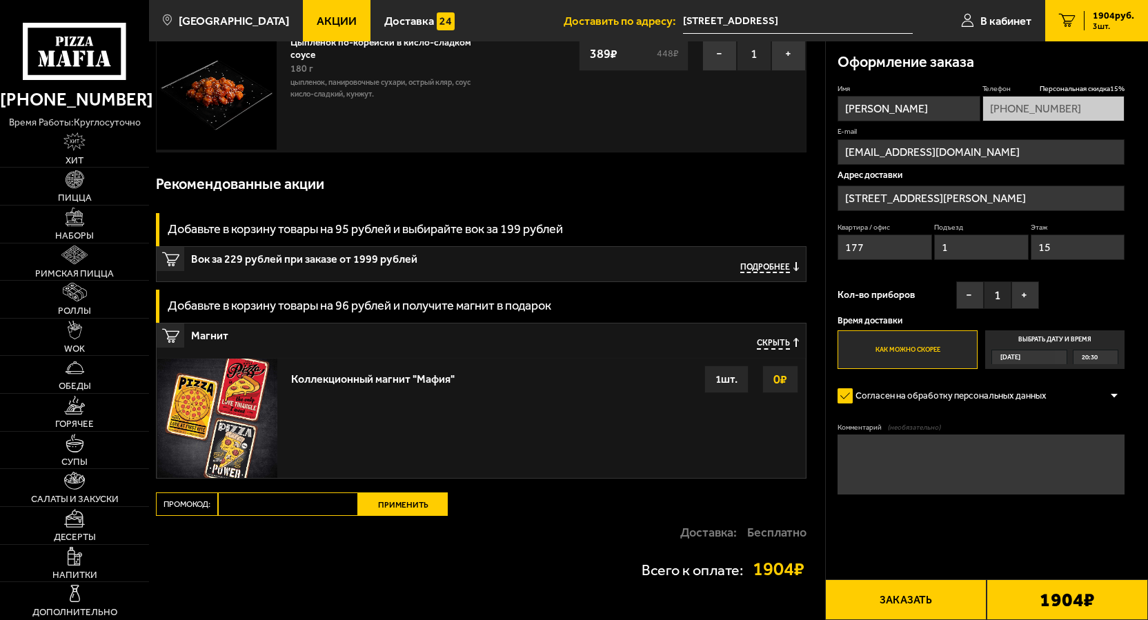
click at [942, 604] on button "Заказать" at bounding box center [905, 599] width 161 height 41
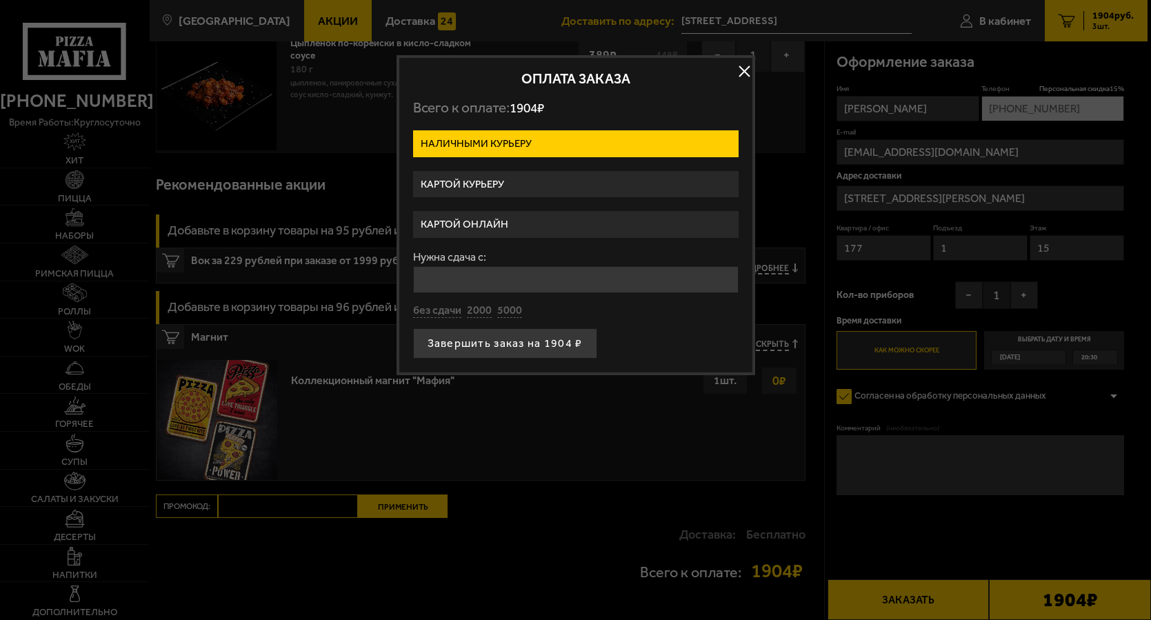
click at [561, 181] on label "Картой курьеру" at bounding box center [576, 184] width 326 height 27
click at [0, 0] on input "Картой курьеру" at bounding box center [0, 0] width 0 height 0
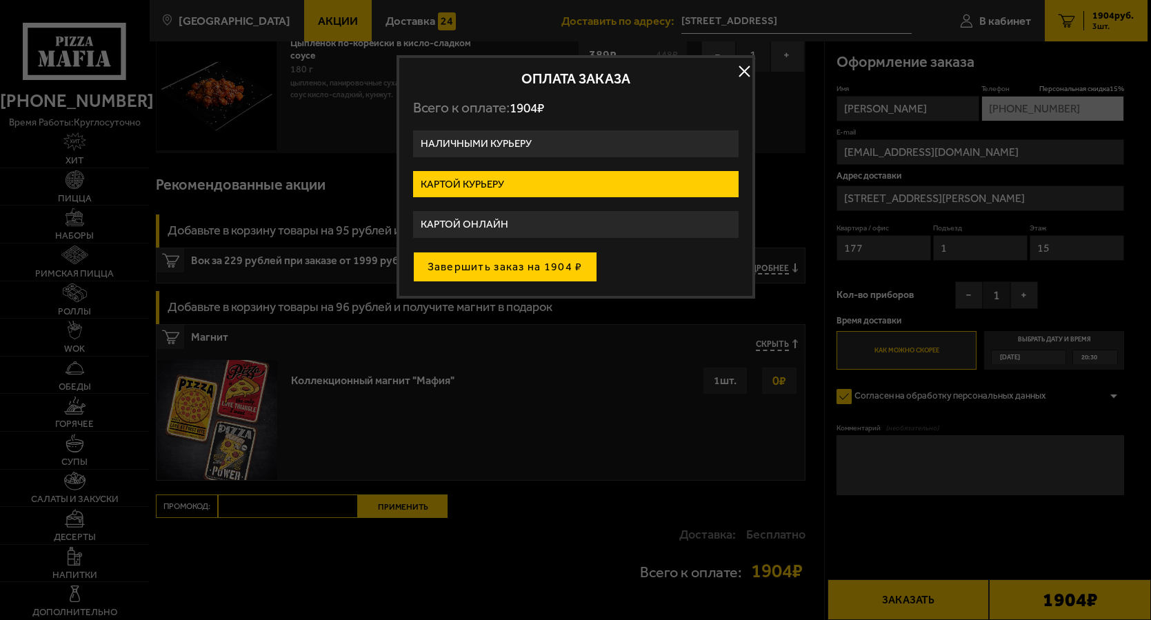
click at [557, 269] on button "Завершить заказ на 1904 ₽" at bounding box center [505, 267] width 184 height 30
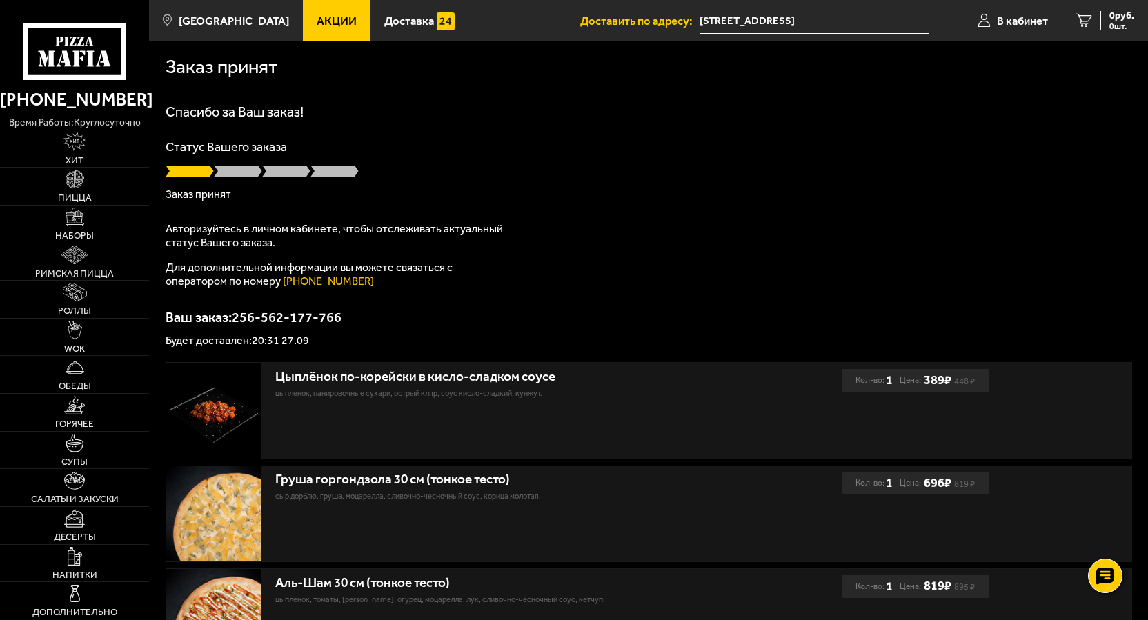
drag, startPoint x: 1031, startPoint y: 21, endPoint x: 682, endPoint y: 88, distance: 355.3
click at [682, 88] on div "Заказ принят" at bounding box center [649, 64] width 966 height 47
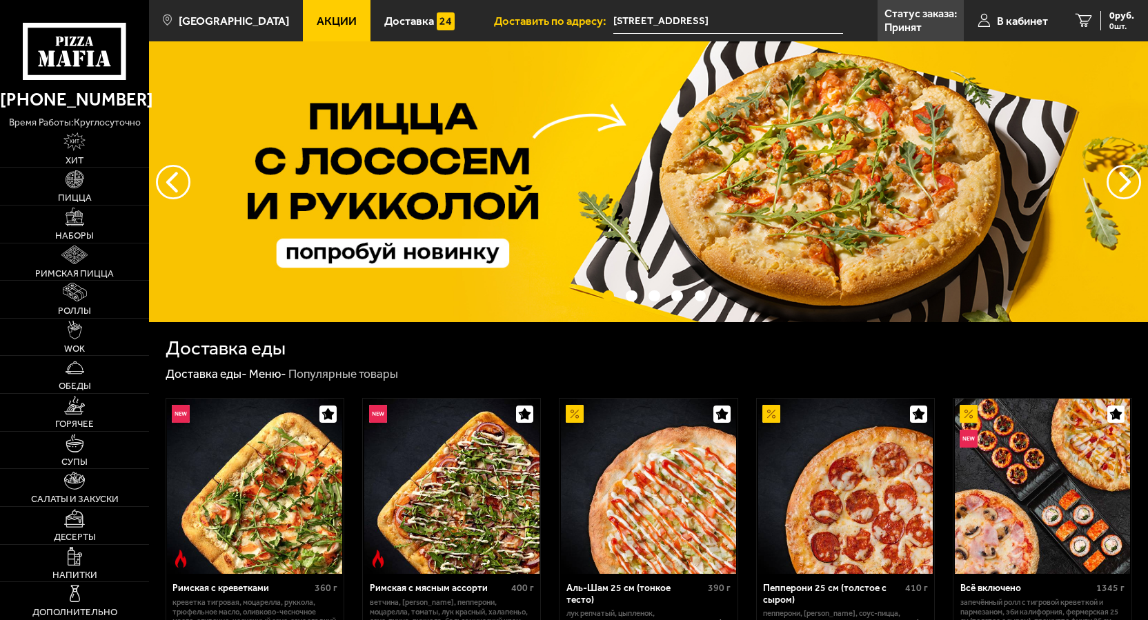
click at [1026, 23] on span "В кабинет" at bounding box center [1022, 21] width 51 height 12
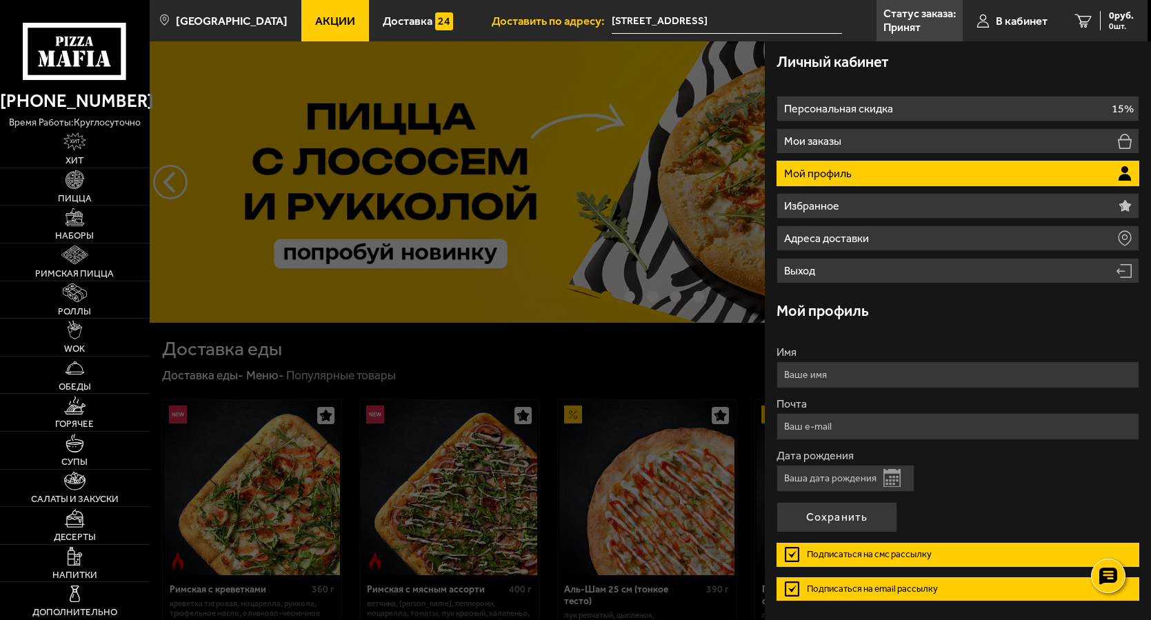
click at [886, 179] on li "Мой профиль" at bounding box center [958, 174] width 362 height 26
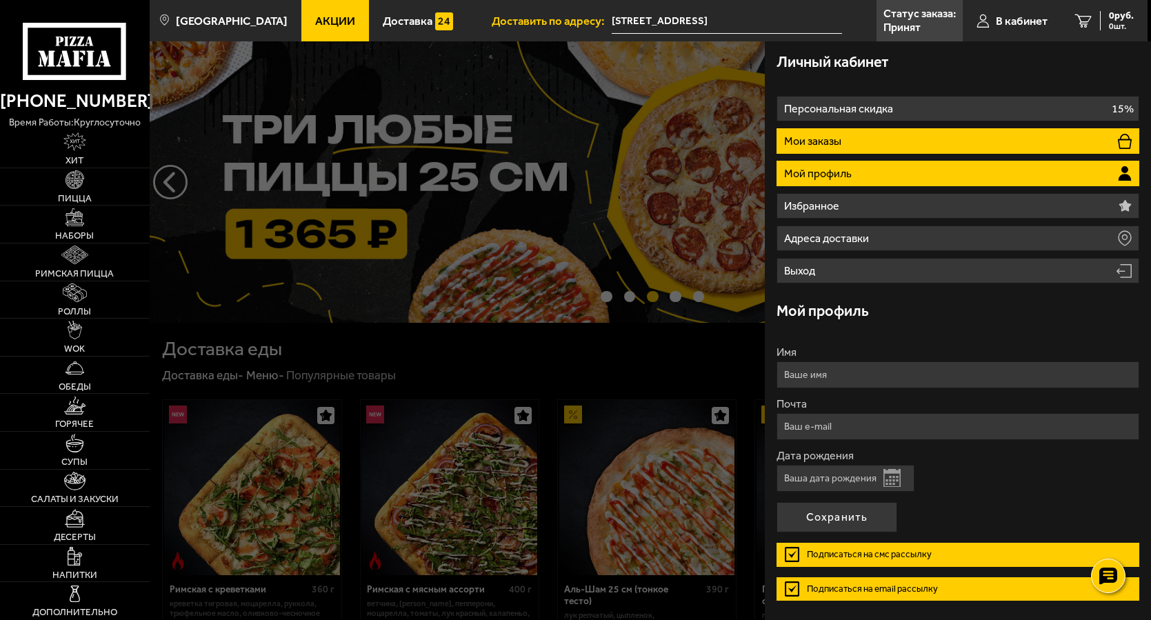
click at [844, 142] on li "Мои заказы" at bounding box center [958, 141] width 362 height 26
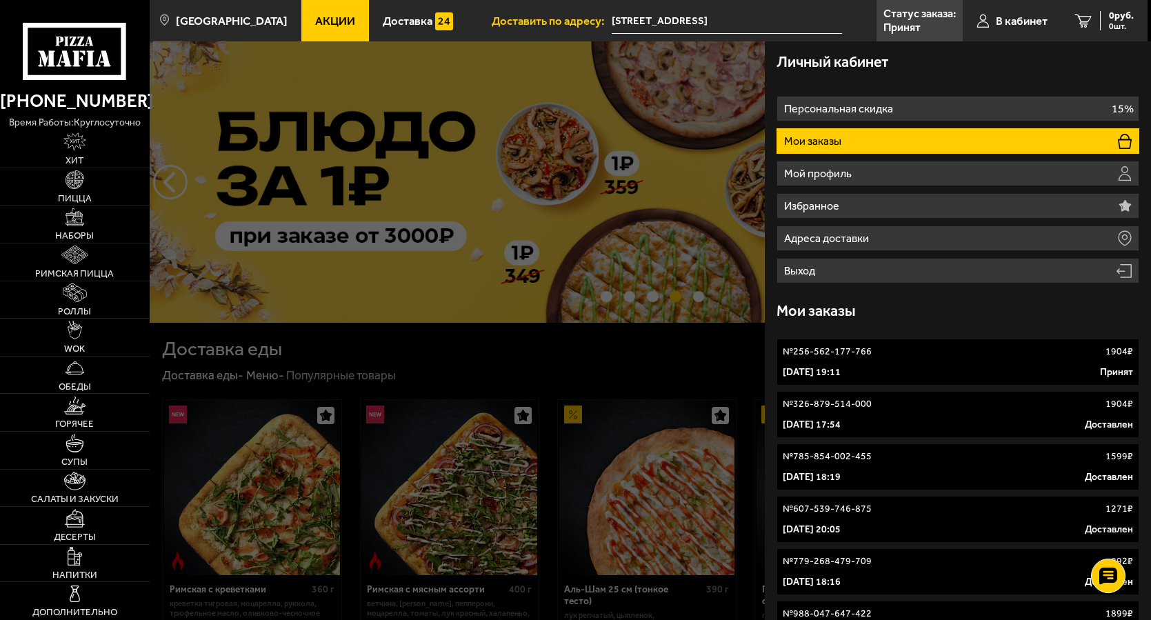
click at [922, 68] on div "Личный кабинет" at bounding box center [958, 62] width 362 height 43
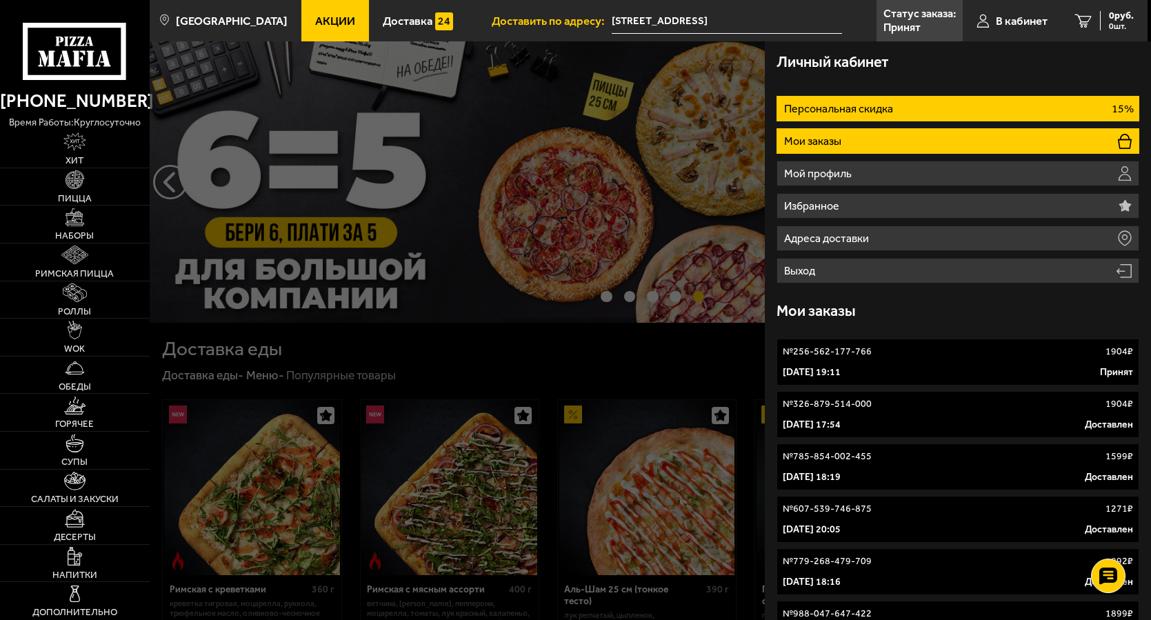
click at [866, 109] on p "Персональная скидка" at bounding box center [840, 108] width 112 height 11
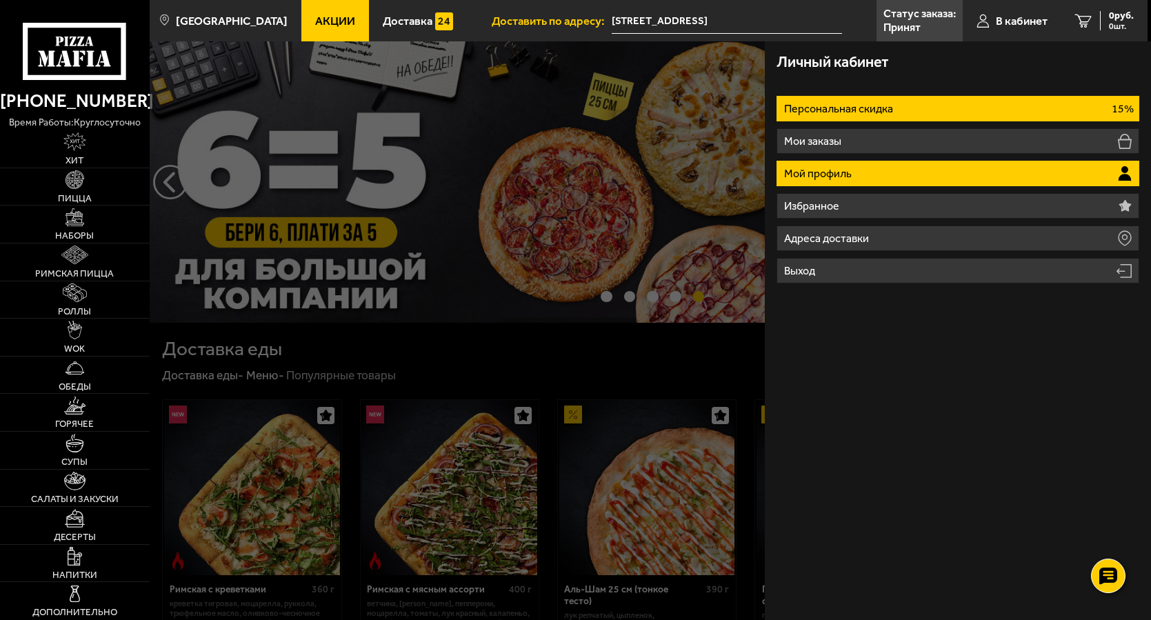
click at [851, 173] on p "Мой профиль" at bounding box center [819, 173] width 70 height 11
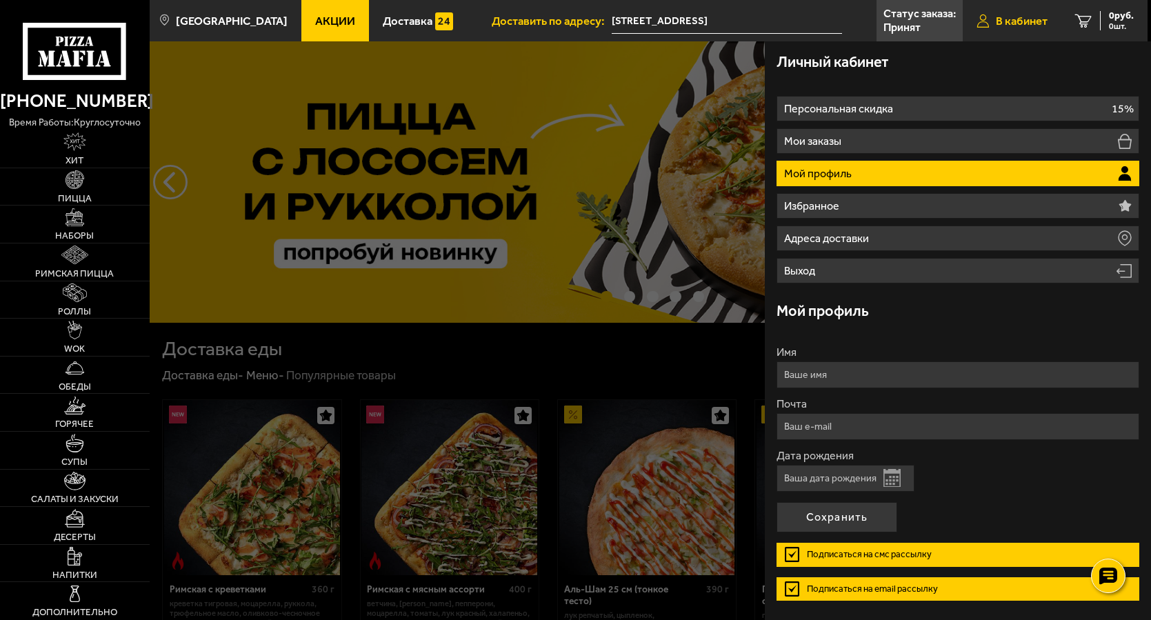
click at [1038, 19] on span "В кабинет" at bounding box center [1022, 21] width 52 height 12
click at [929, 17] on p "Статус заказа:" at bounding box center [920, 13] width 72 height 11
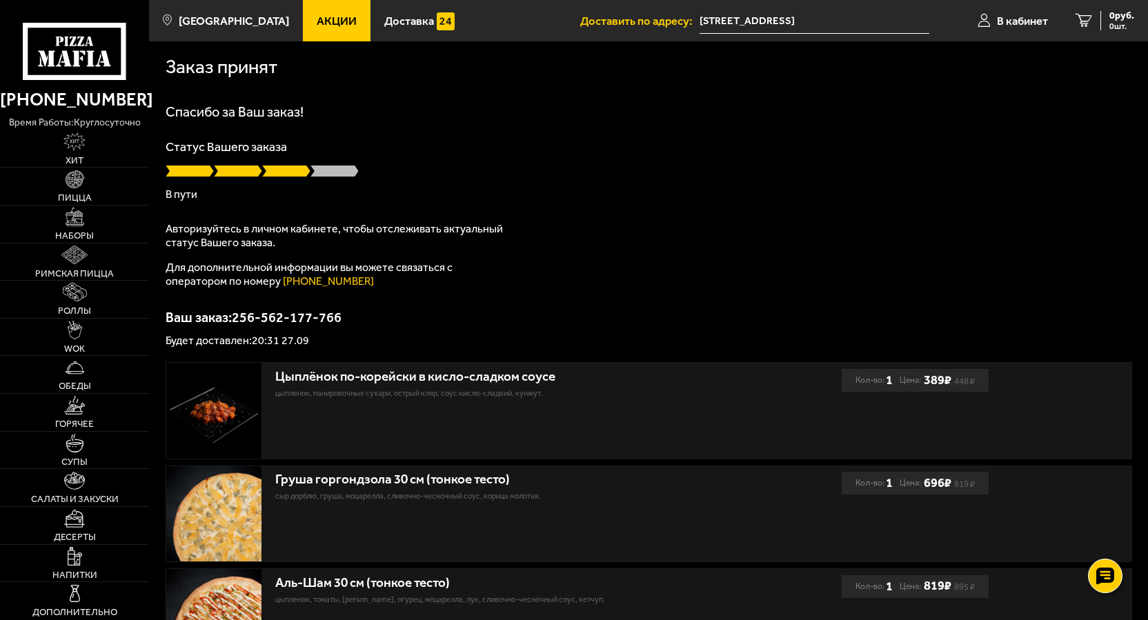
drag, startPoint x: 1020, startPoint y: 23, endPoint x: 607, endPoint y: 112, distance: 422.1
click at [607, 112] on h1 "Спасибо за Ваш заказ!" at bounding box center [649, 112] width 966 height 14
click at [1017, 21] on span "В кабинет" at bounding box center [1022, 21] width 51 height 12
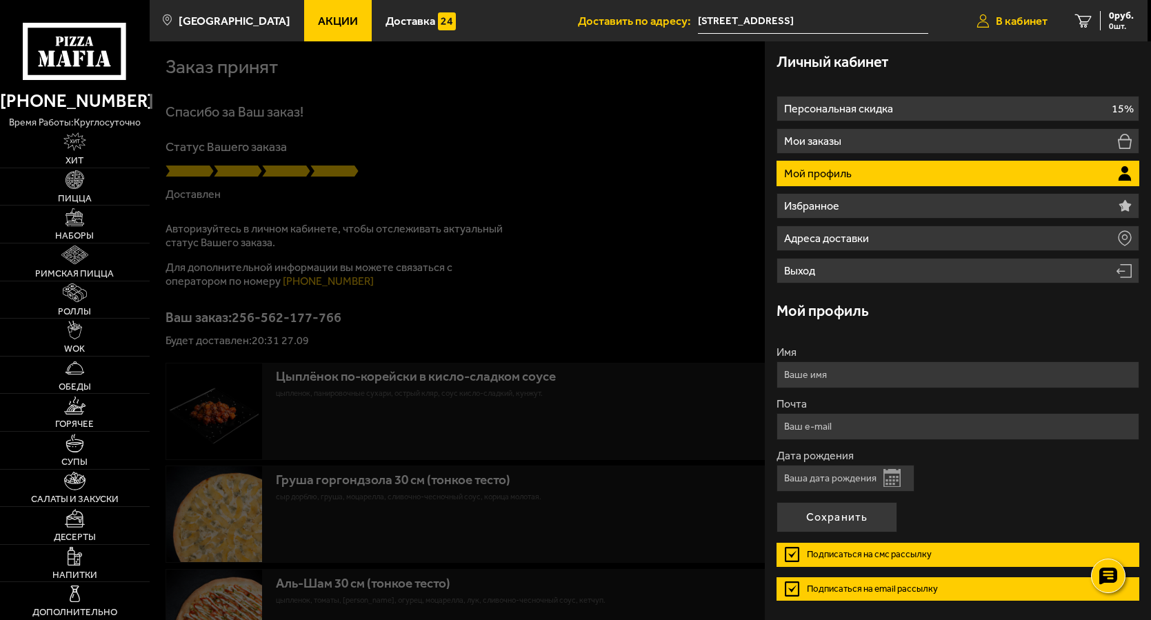
click at [1031, 20] on span "В кабинет" at bounding box center [1022, 21] width 52 height 12
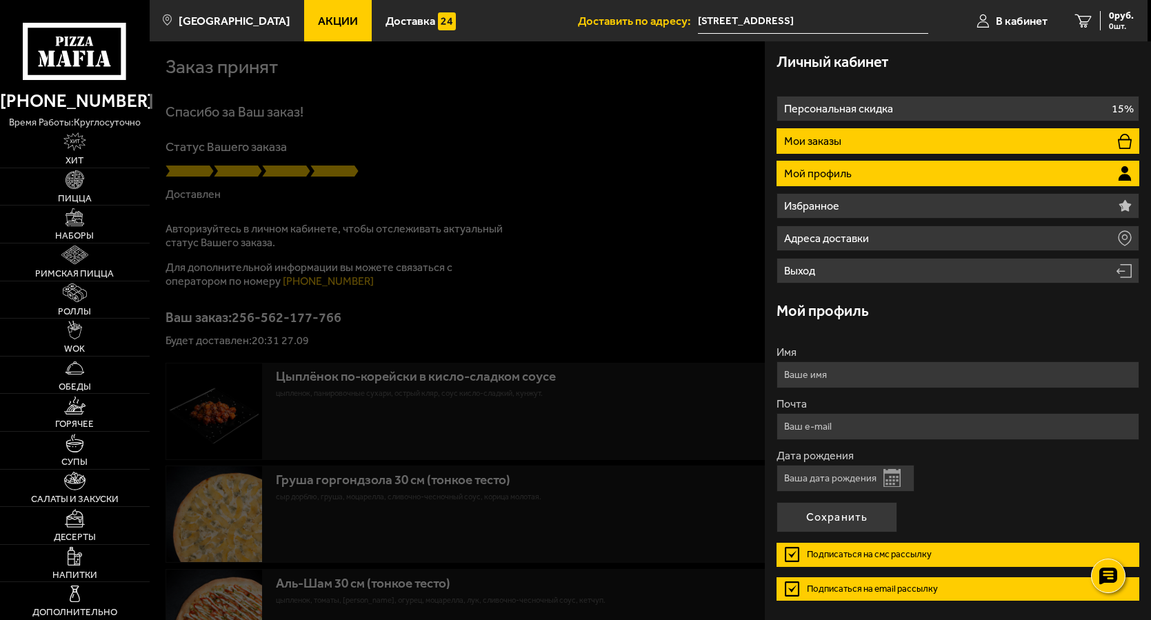
click at [856, 135] on li "Мои заказы" at bounding box center [958, 141] width 362 height 26
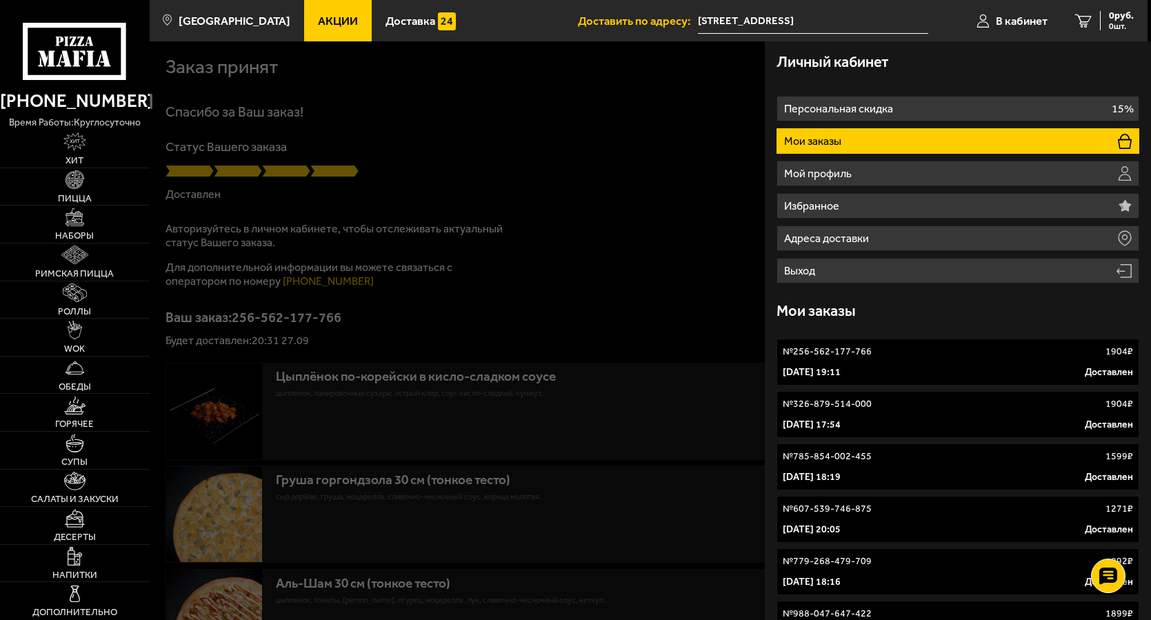
click at [940, 361] on link "№ 256-562-177-766 1904 ₽ [DATE] 19:11 Доставлен" at bounding box center [958, 362] width 362 height 47
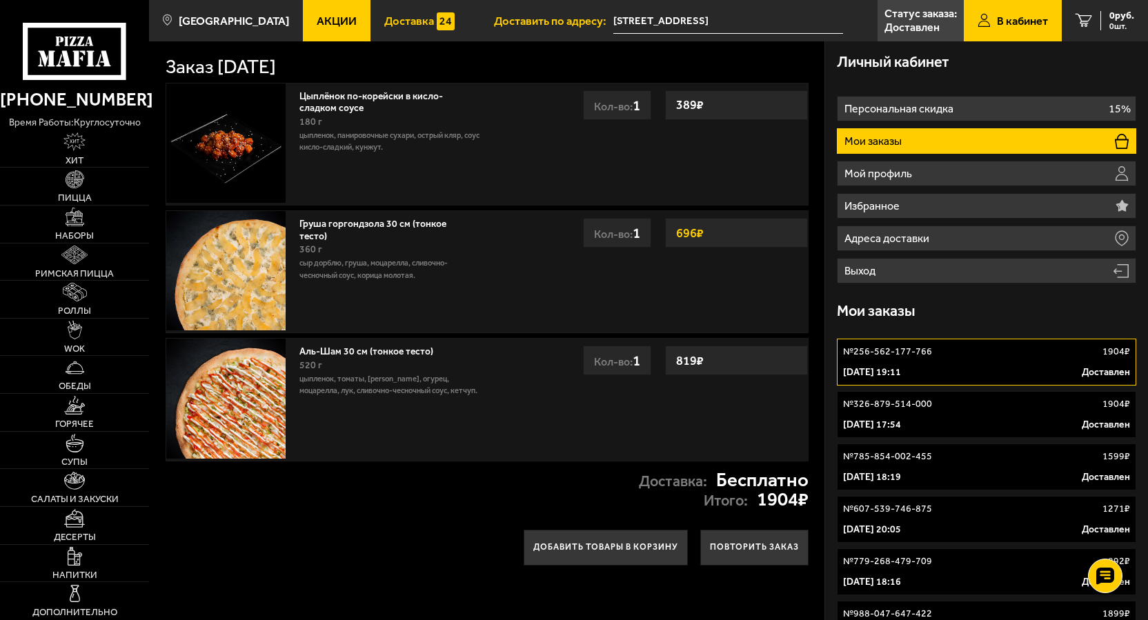
click at [406, 19] on span "Доставка" at bounding box center [409, 21] width 50 height 12
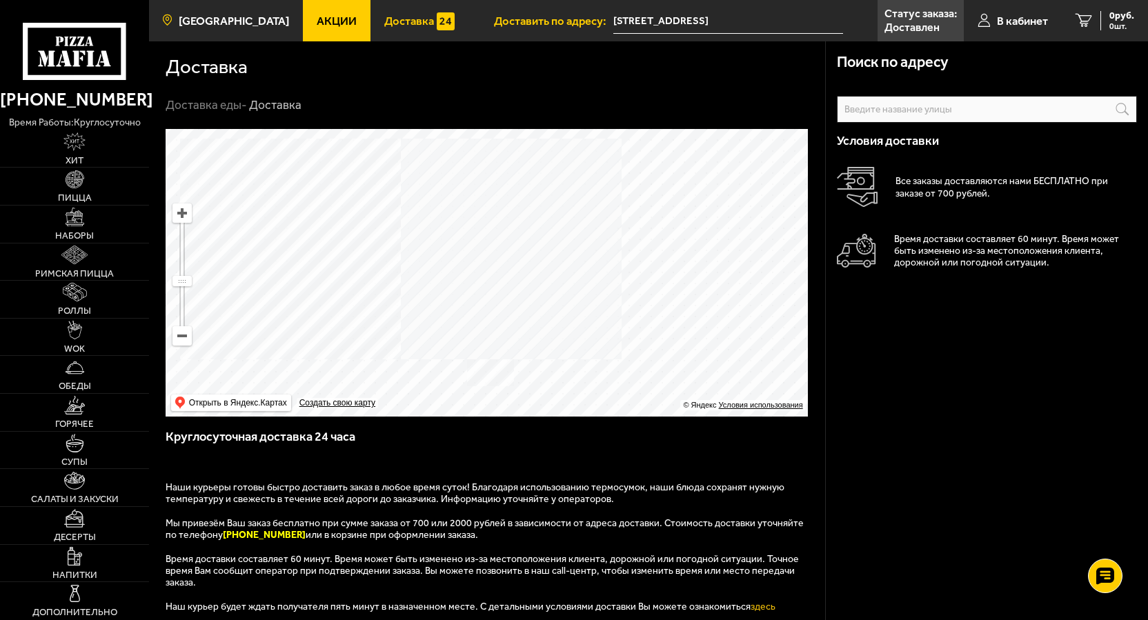
click at [250, 24] on span "[GEOGRAPHIC_DATA]" at bounding box center [234, 21] width 110 height 12
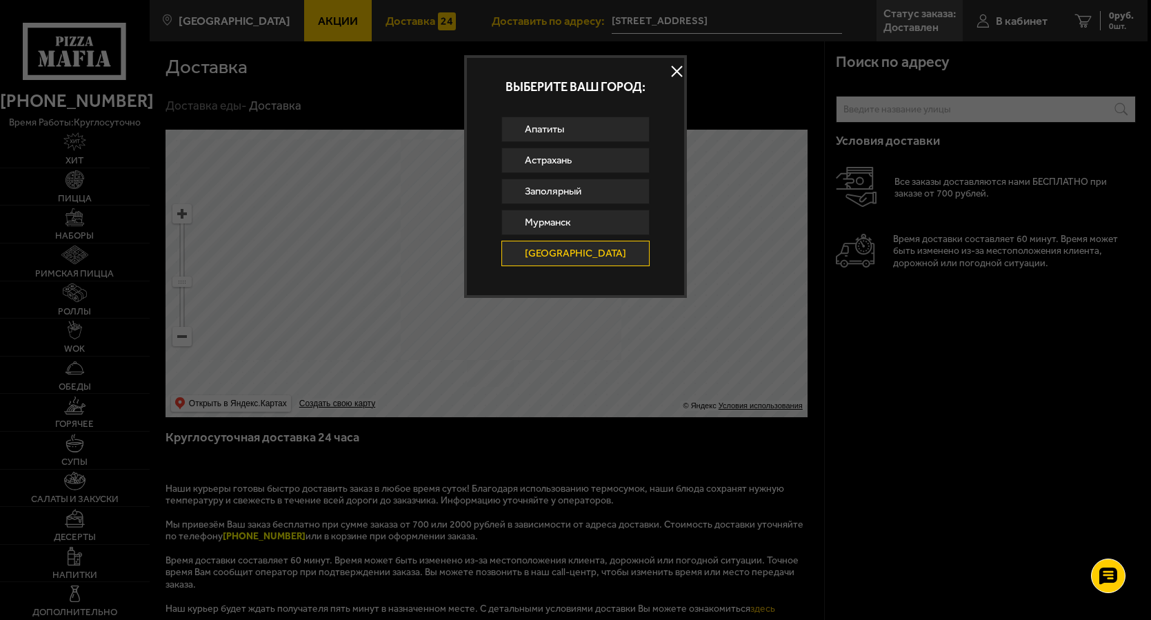
drag, startPoint x: 670, startPoint y: 66, endPoint x: 781, endPoint y: 66, distance: 111.1
click at [671, 66] on button at bounding box center [676, 71] width 21 height 21
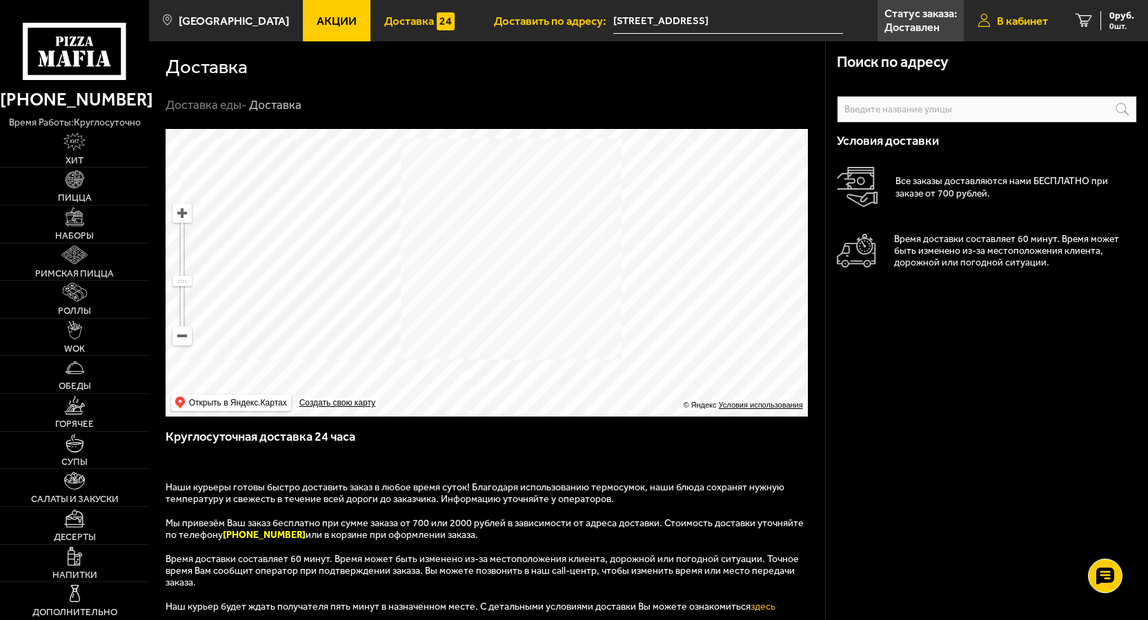
click at [1010, 23] on span "В кабинет" at bounding box center [1022, 21] width 51 height 12
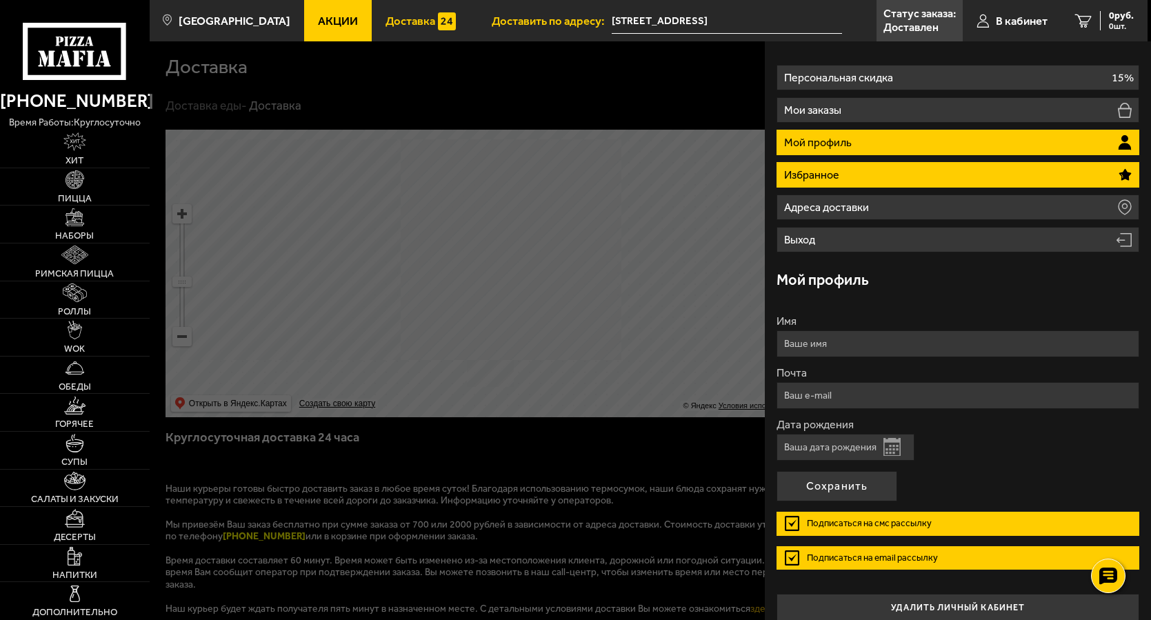
scroll to position [46, 0]
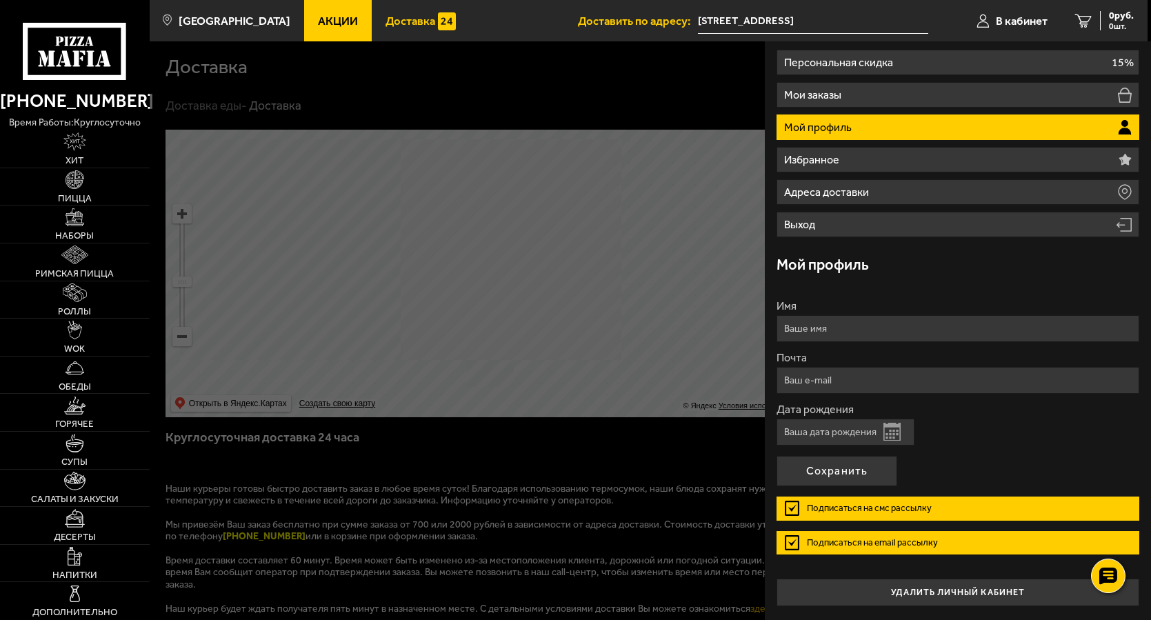
click at [1082, 336] on input "Имя" at bounding box center [958, 328] width 362 height 27
